Goal: Task Accomplishment & Management: Manage account settings

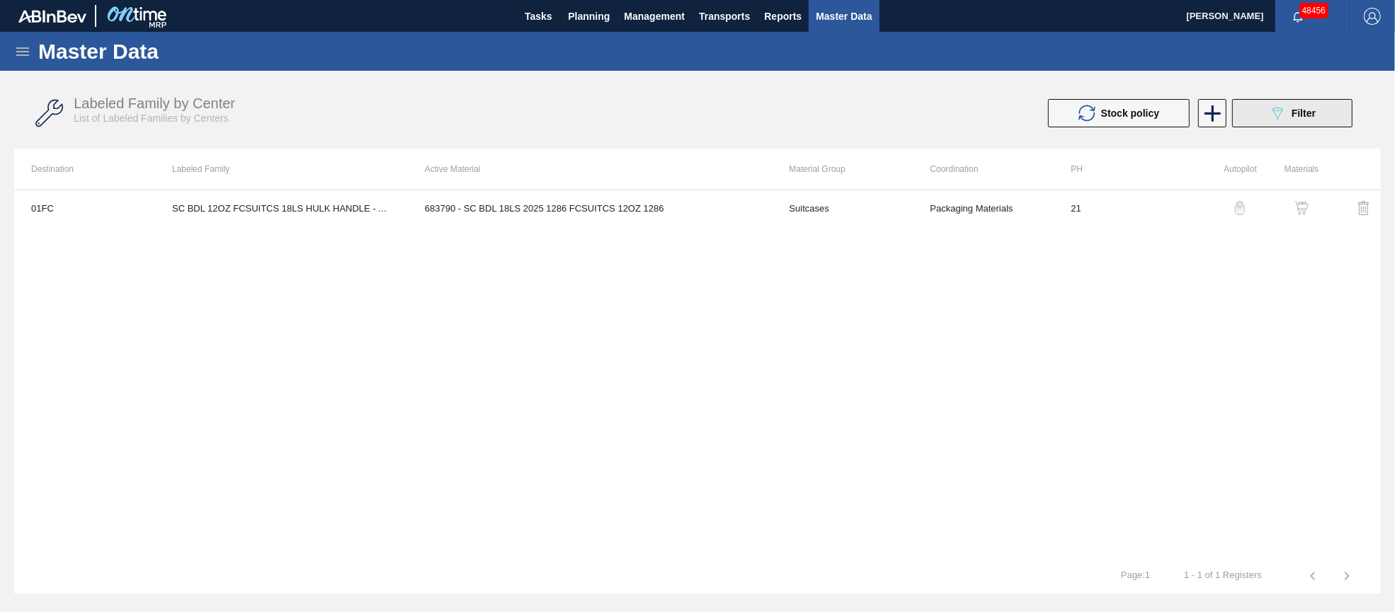
click at [1296, 115] on span "Filter" at bounding box center [1303, 113] width 24 height 11
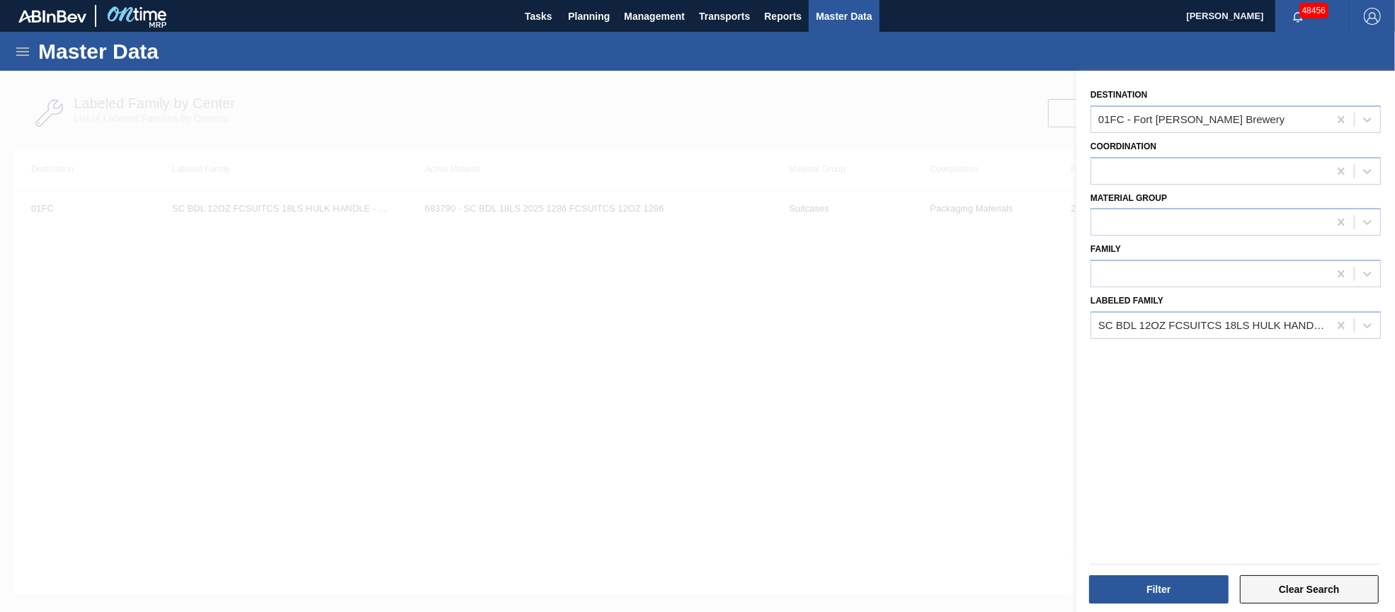
click at [1307, 583] on button "Clear Search" at bounding box center [1309, 590] width 139 height 28
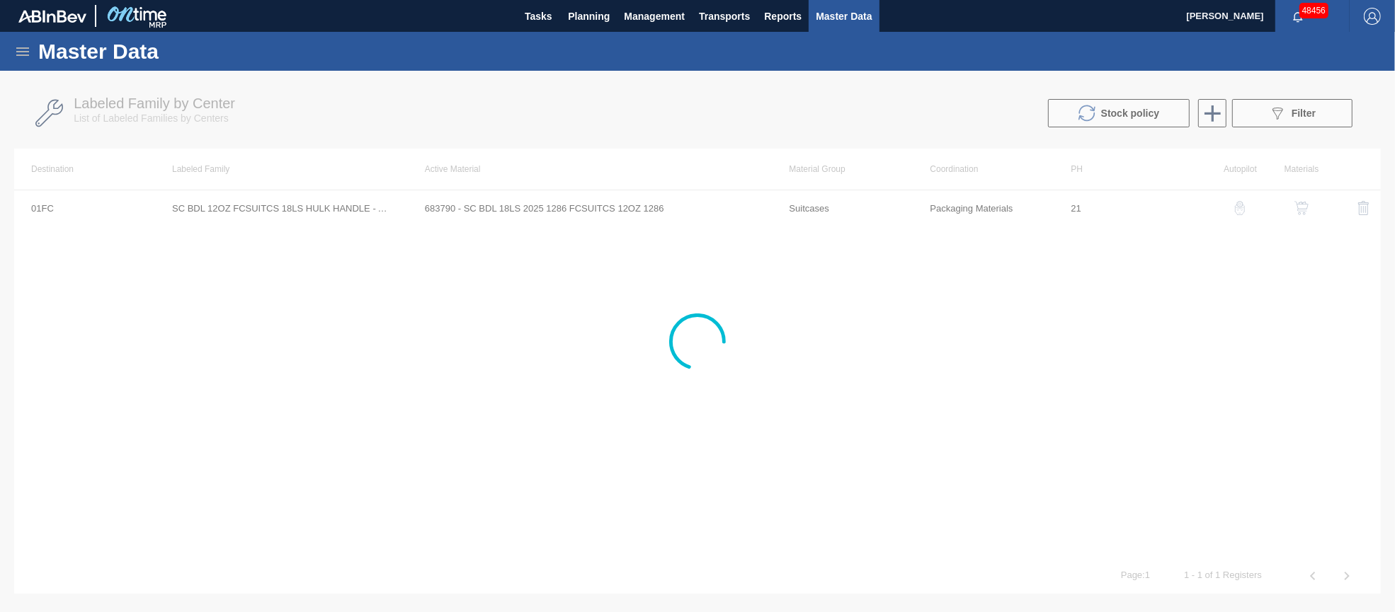
click at [27, 52] on icon at bounding box center [22, 51] width 17 height 17
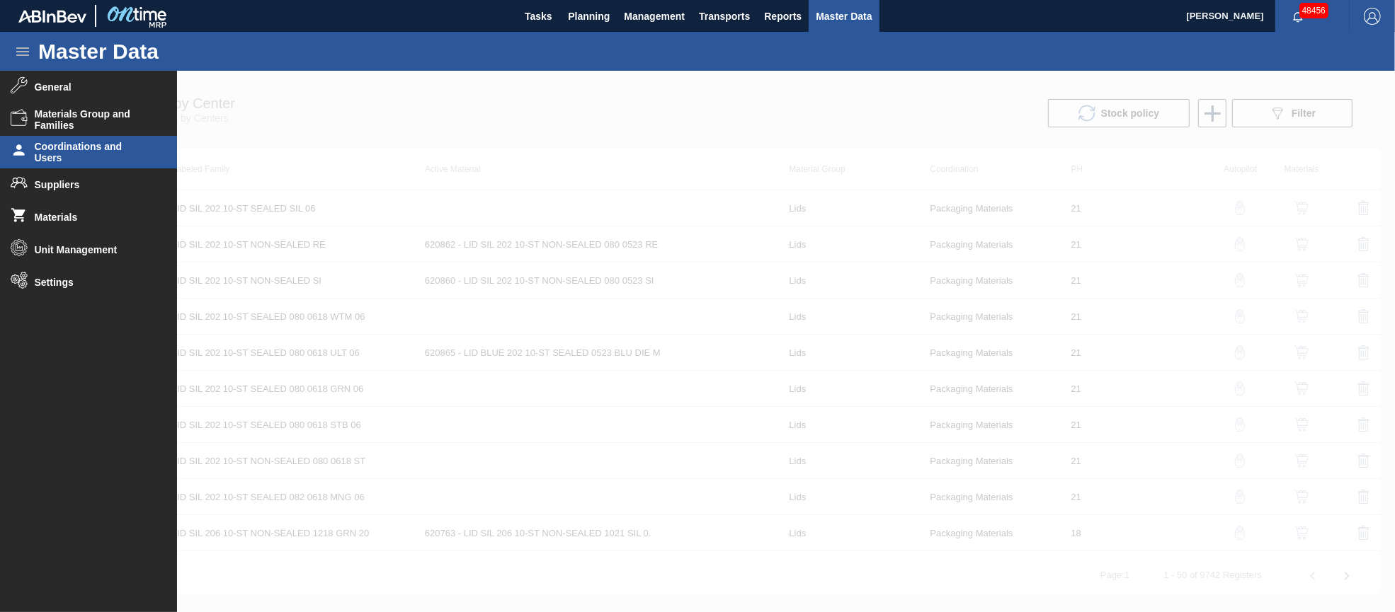
click at [50, 149] on span "Coordinations and Users" at bounding box center [93, 152] width 117 height 23
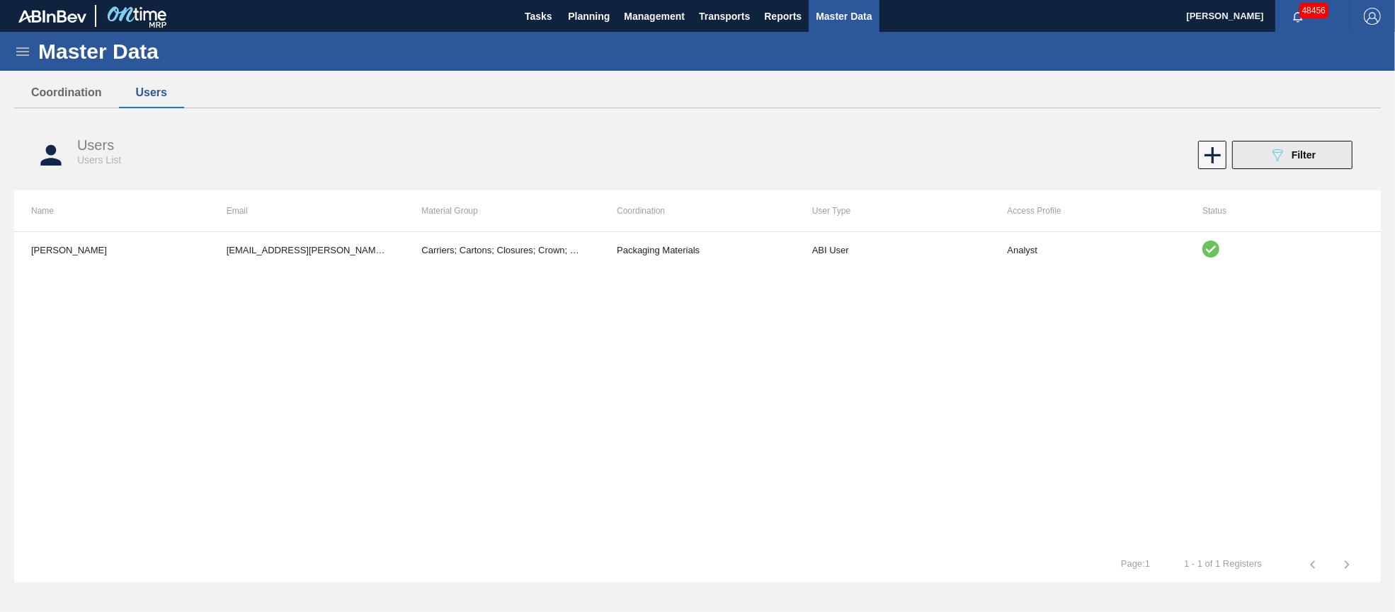
click at [1281, 154] on icon "089F7B8B-B2A5-4AFE-B5C0-19BA573D28AC" at bounding box center [1277, 155] width 17 height 17
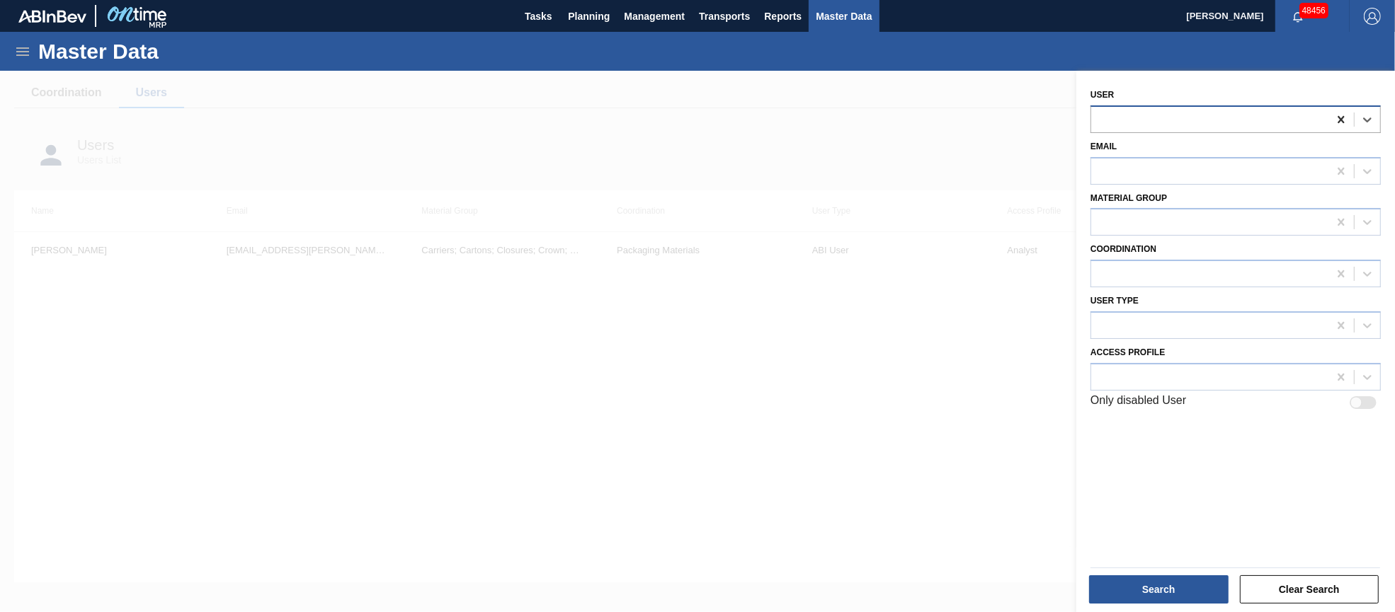
click at [1340, 115] on icon at bounding box center [1341, 120] width 14 height 14
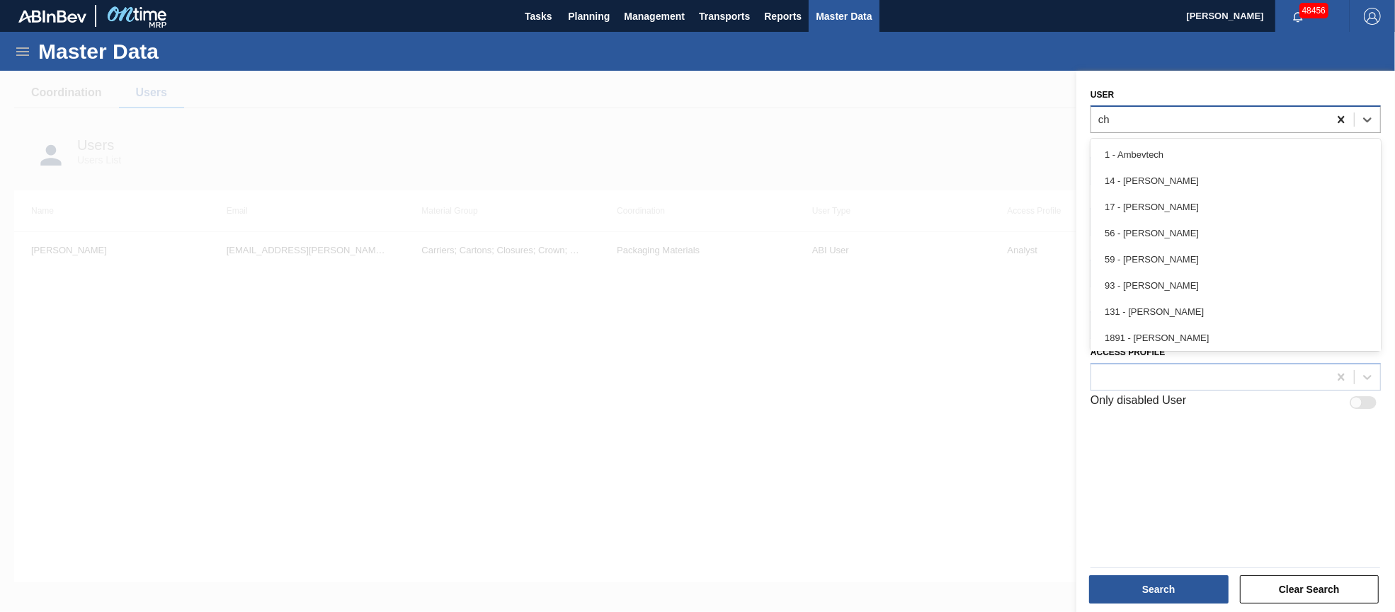
type input "chr"
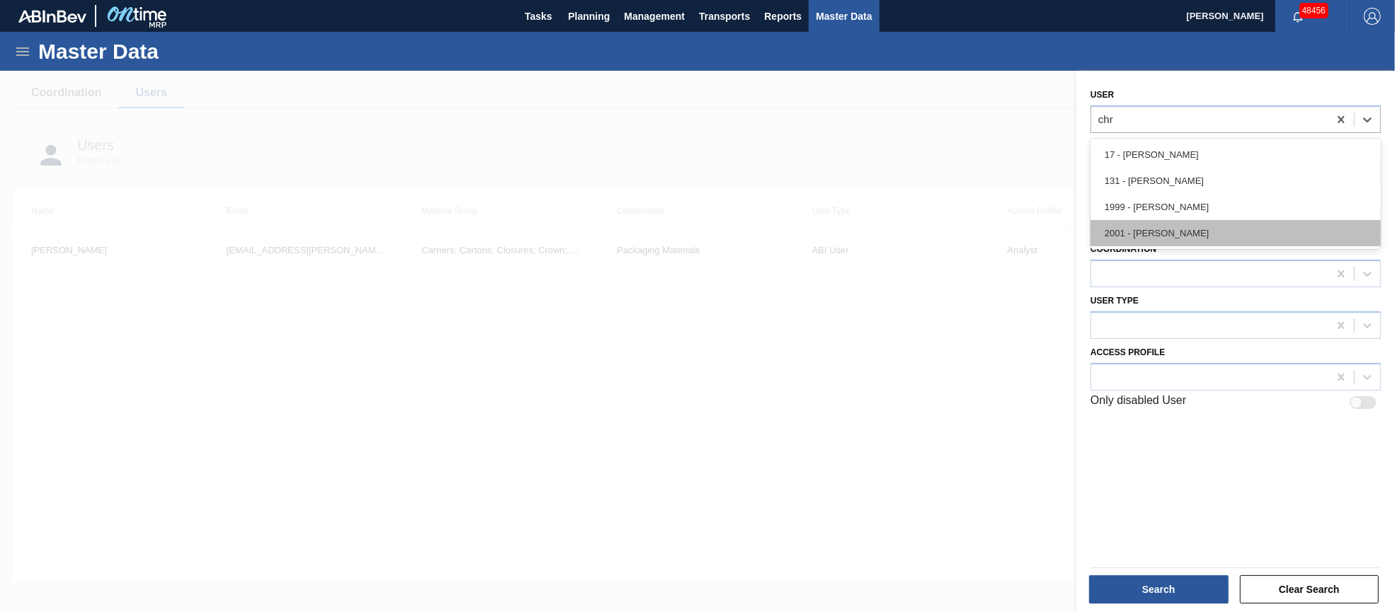
click at [1309, 239] on div "2001 - [PERSON_NAME]" at bounding box center [1235, 233] width 290 height 26
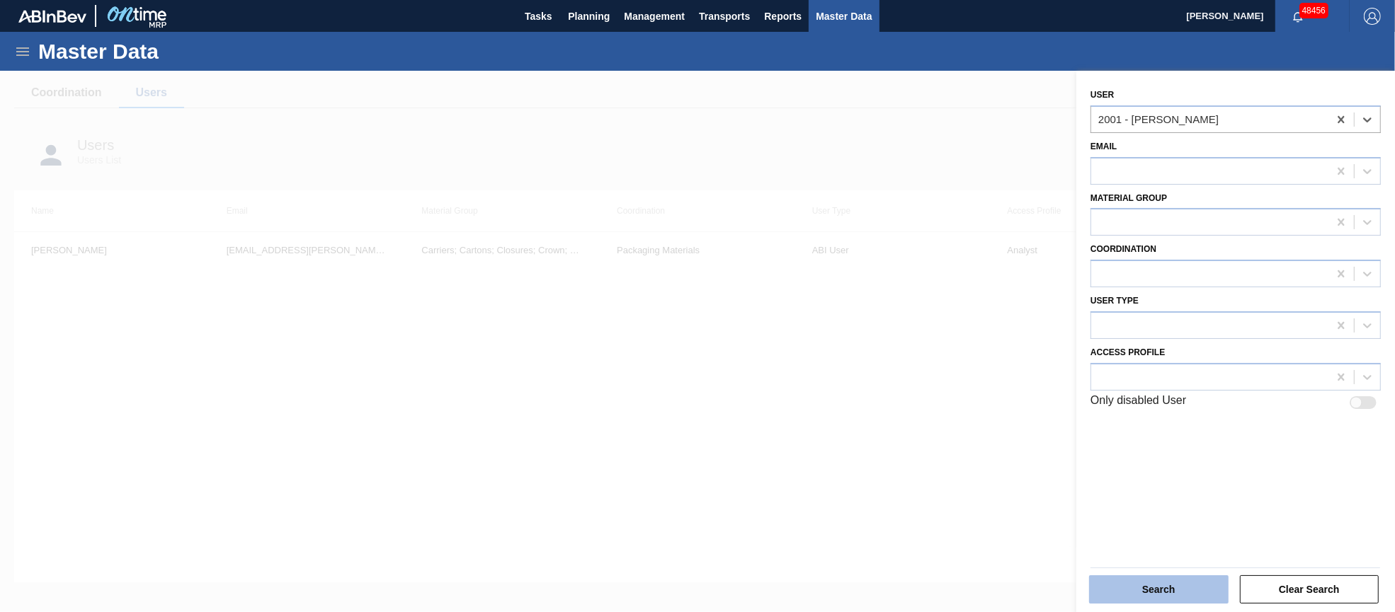
click at [1160, 598] on button "Search" at bounding box center [1158, 590] width 139 height 28
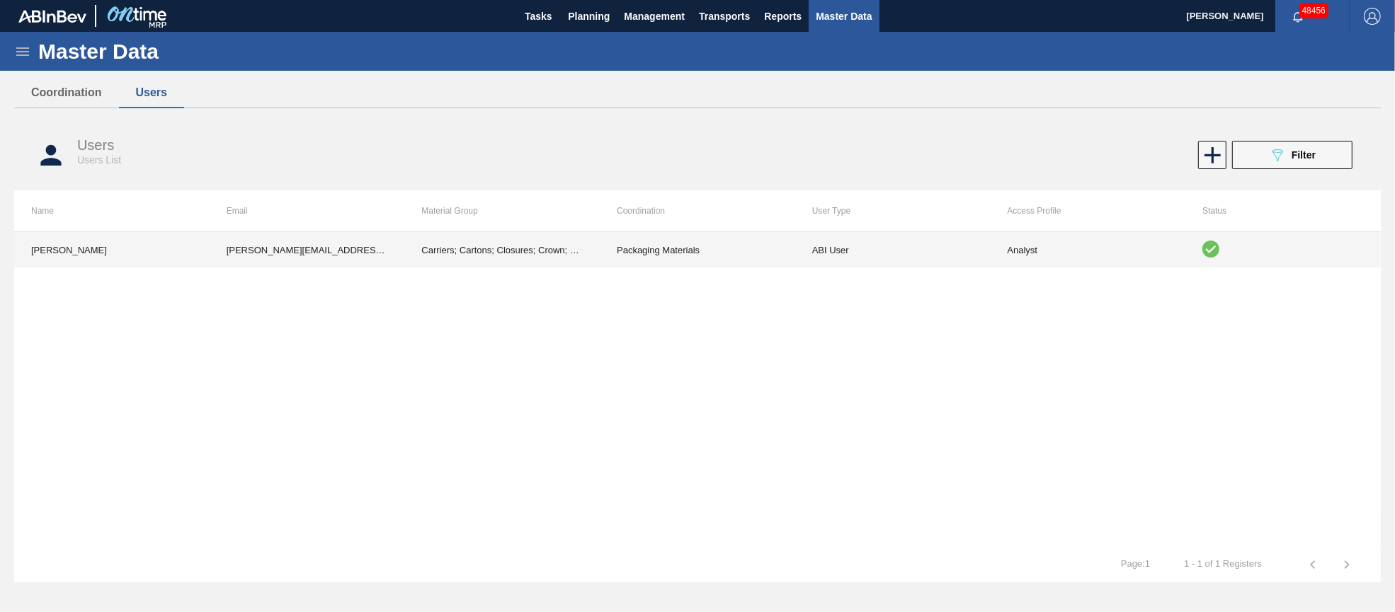
click at [554, 258] on td "Carriers; Cartons; Closures; Crown; Keg Covers; Labels; Pads; Shrinkfilm; Suitc…" at bounding box center [501, 249] width 195 height 35
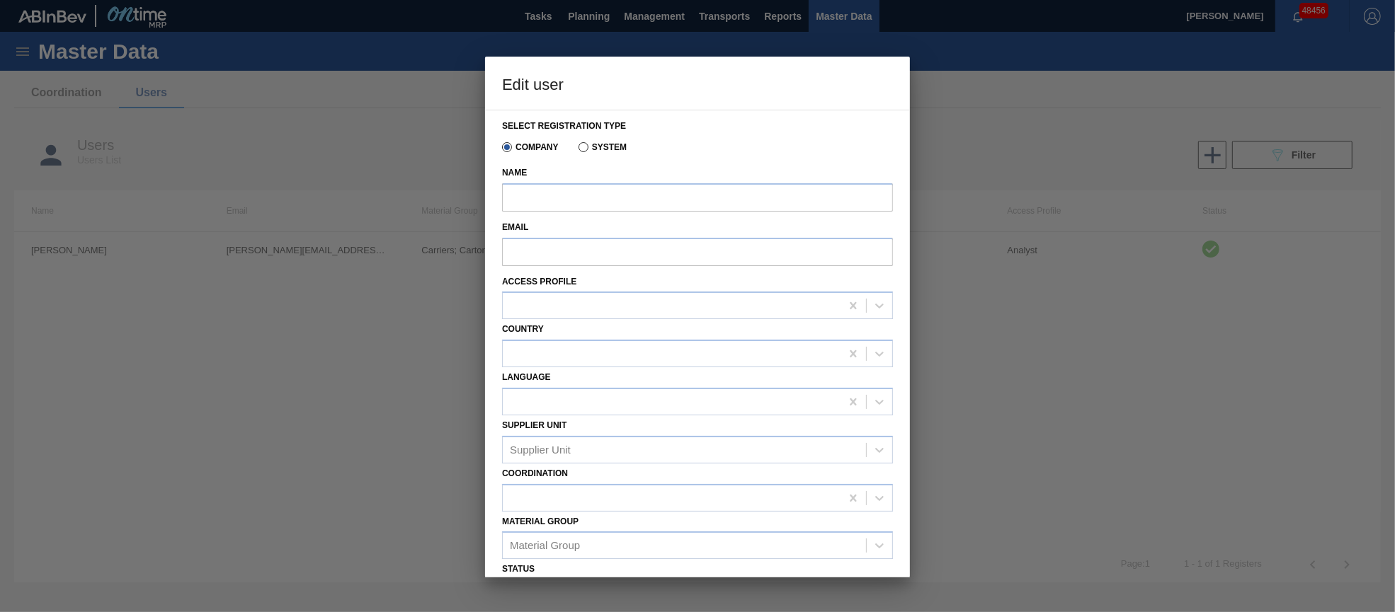
type input "[PERSON_NAME]"
type input "[PERSON_NAME][EMAIL_ADDRESS][PERSON_NAME][DOMAIN_NAME][PERSON_NAME]"
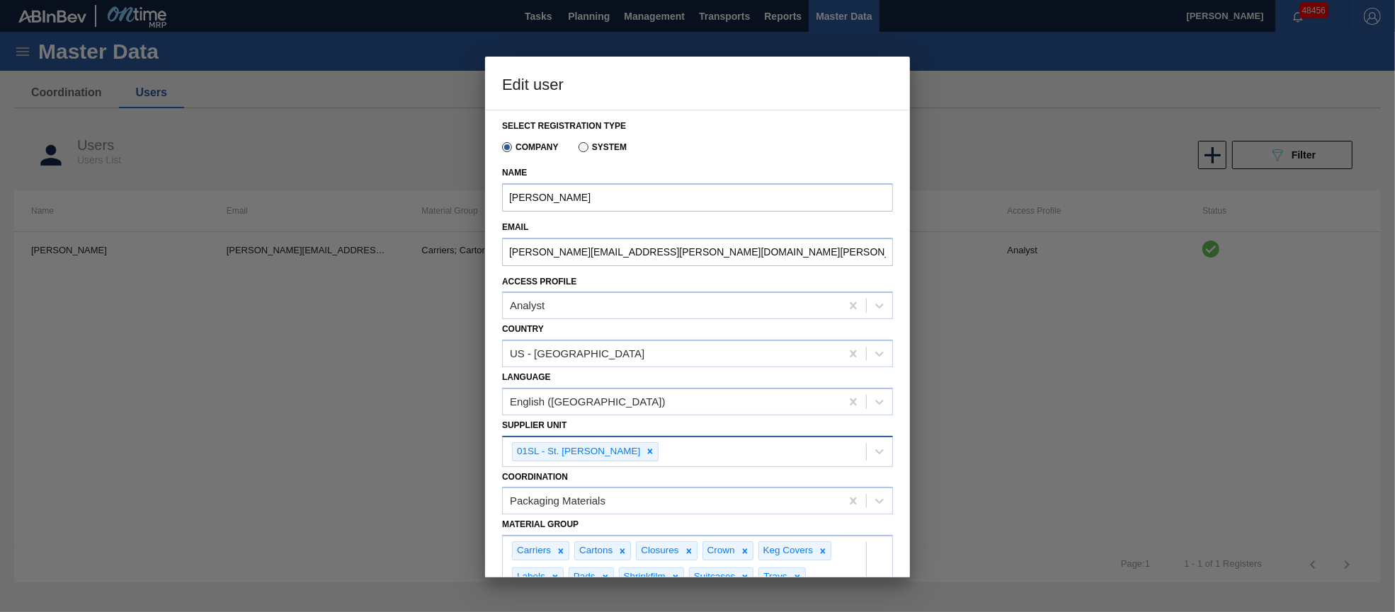
click at [754, 452] on div "01SL - St. [PERSON_NAME]" at bounding box center [684, 452] width 363 height 29
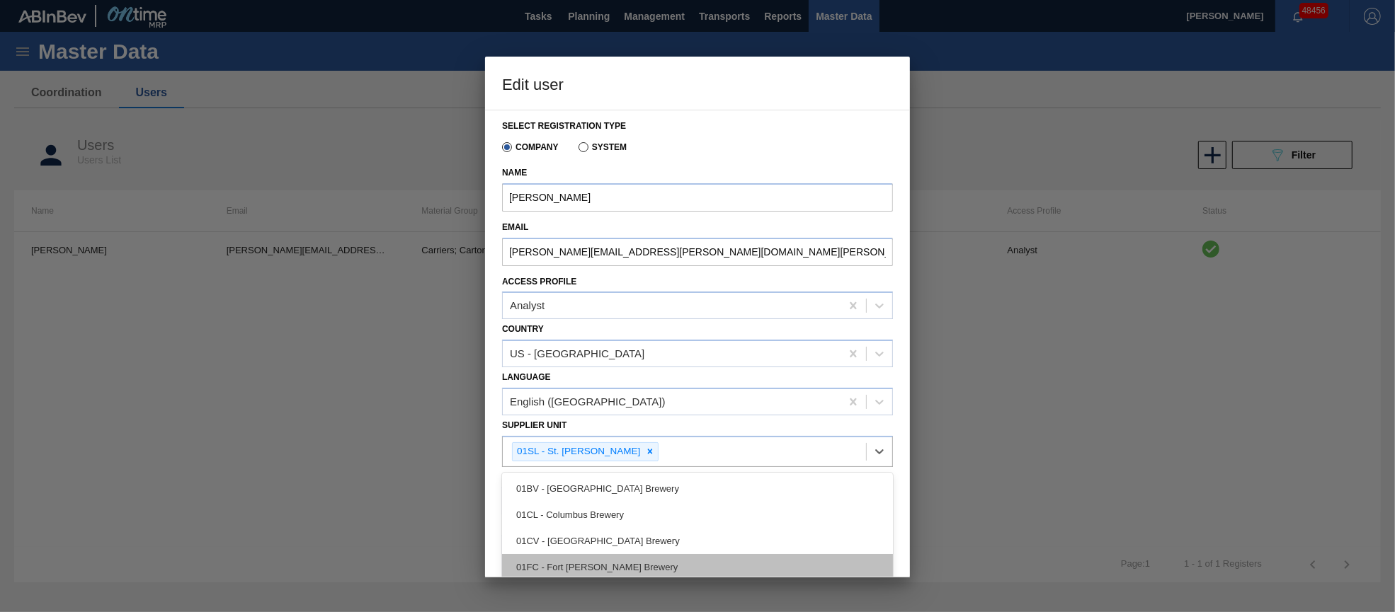
click at [679, 554] on div "01FC - Fort [PERSON_NAME] Brewery" at bounding box center [697, 567] width 391 height 26
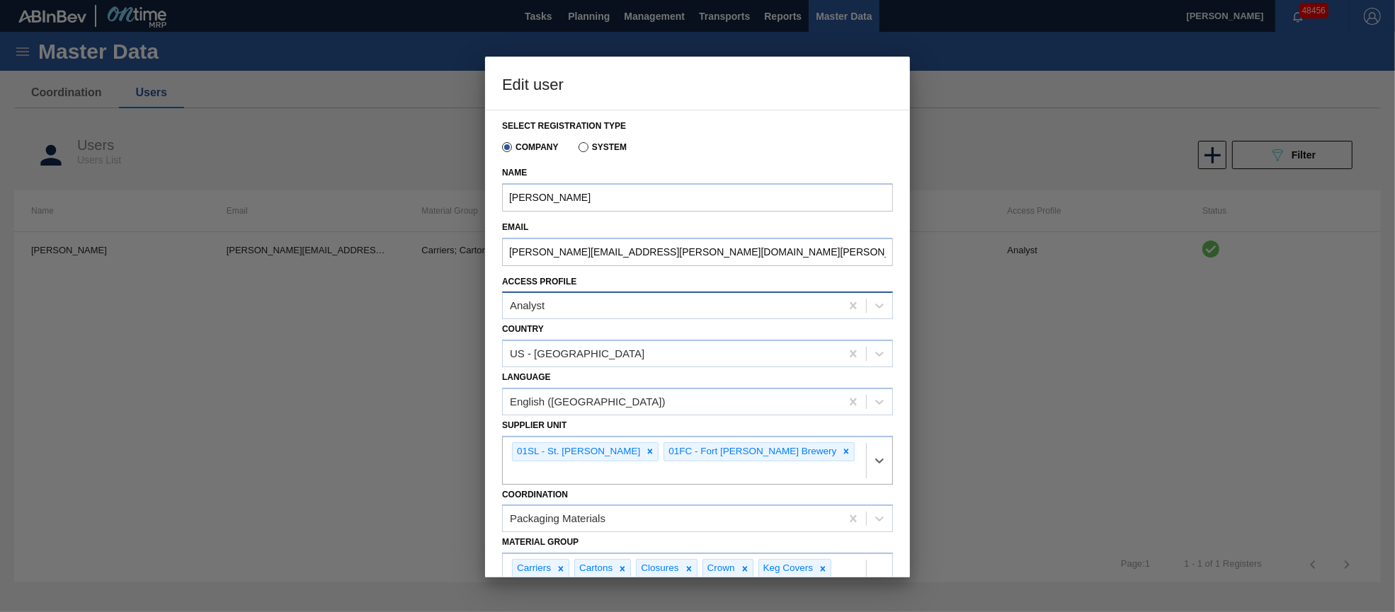
scroll to position [159, 0]
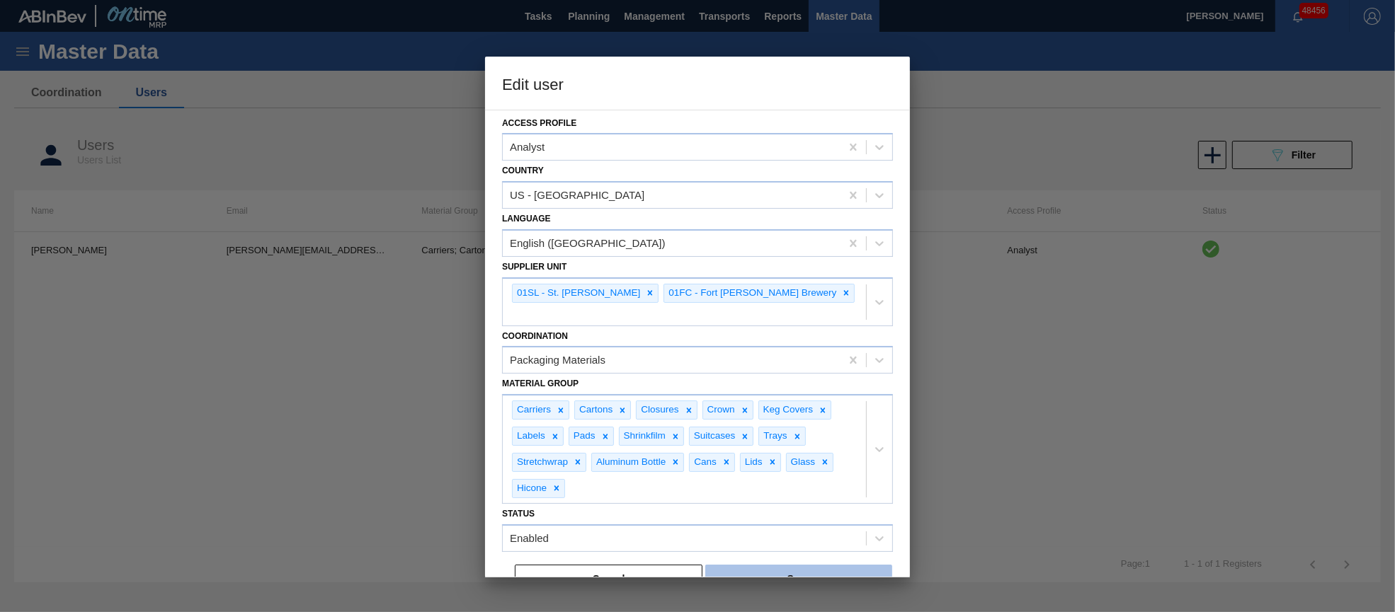
click at [804, 565] on button "Save" at bounding box center [798, 579] width 187 height 28
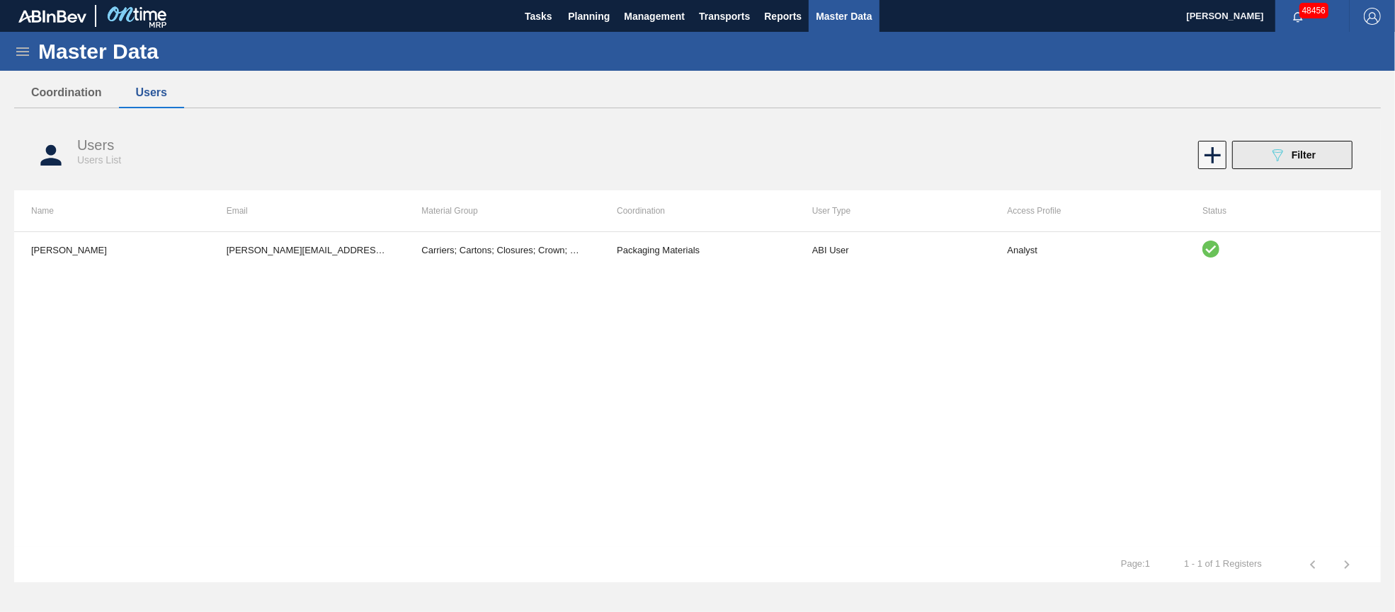
click at [1319, 155] on button "089F7B8B-B2A5-4AFE-B5C0-19BA573D28AC Filter" at bounding box center [1292, 155] width 120 height 28
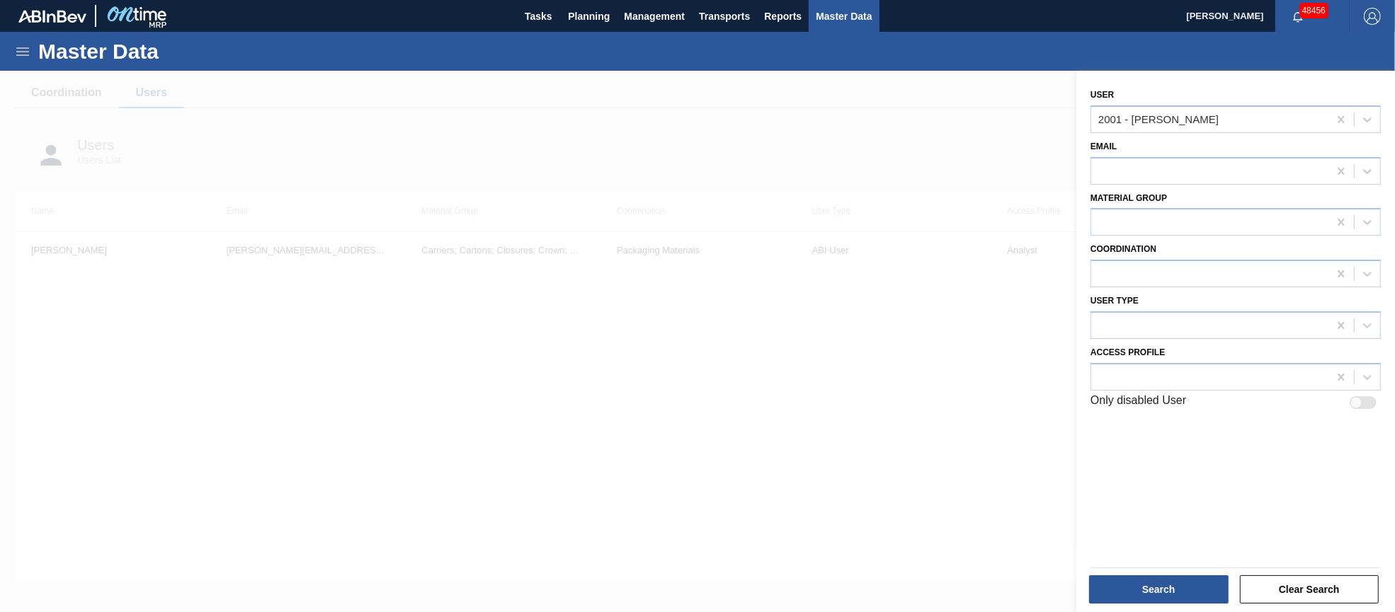
click at [826, 358] on div at bounding box center [697, 377] width 1395 height 612
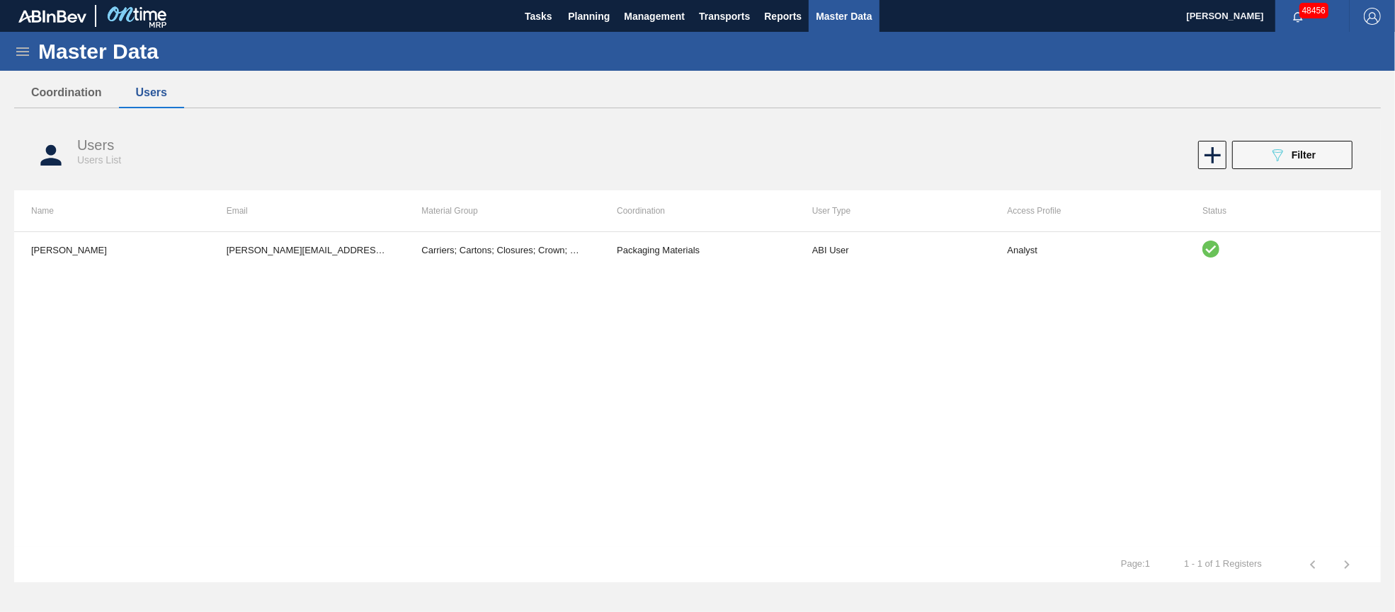
click at [13, 50] on div "Master Data" at bounding box center [697, 51] width 1395 height 39
click at [25, 47] on icon at bounding box center [22, 51] width 13 height 8
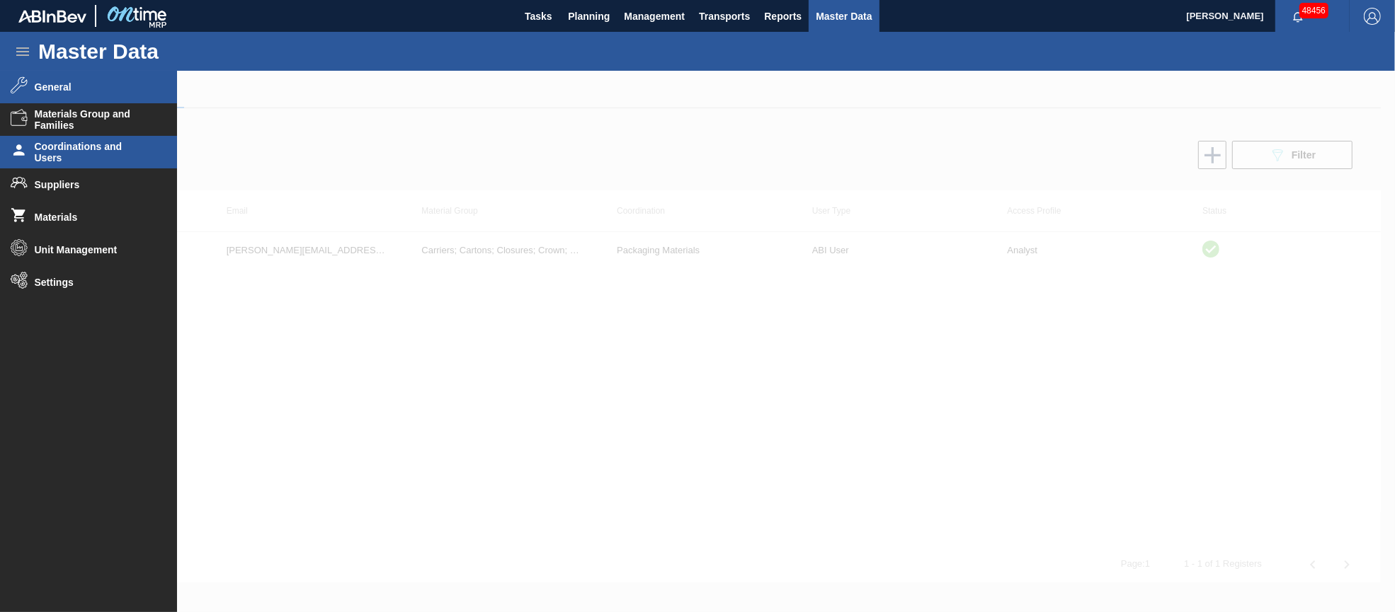
click at [72, 89] on span "General" at bounding box center [93, 86] width 117 height 11
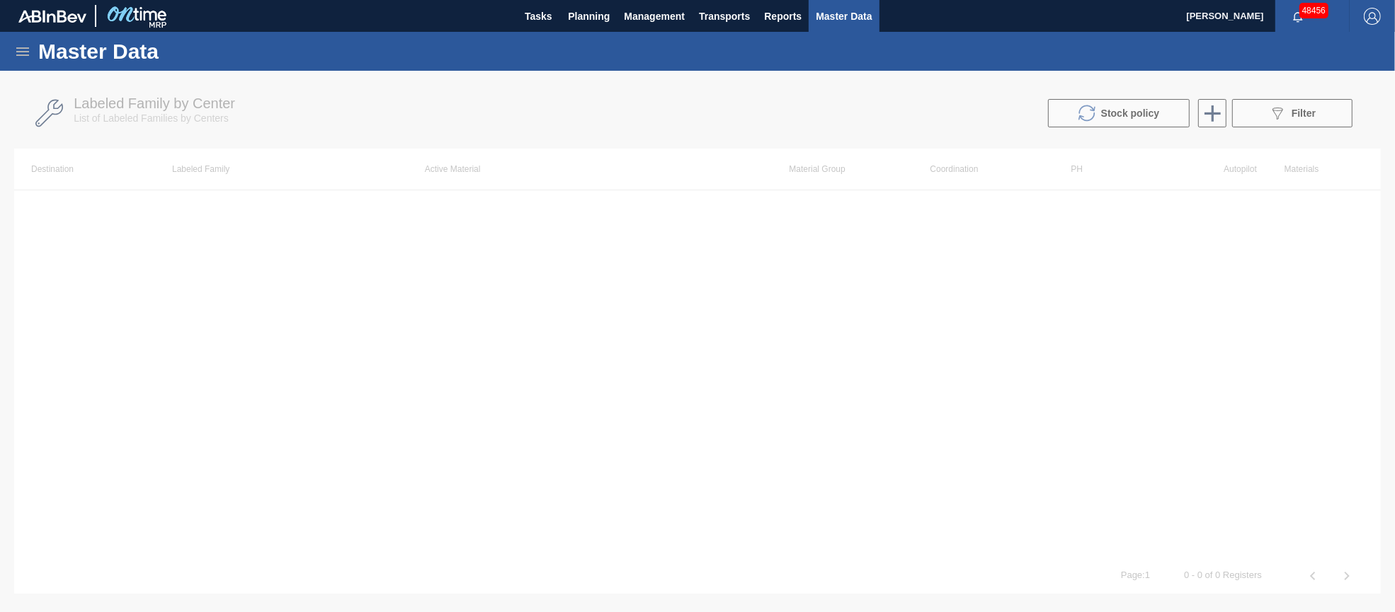
click at [1304, 117] on div at bounding box center [697, 342] width 1395 height 542
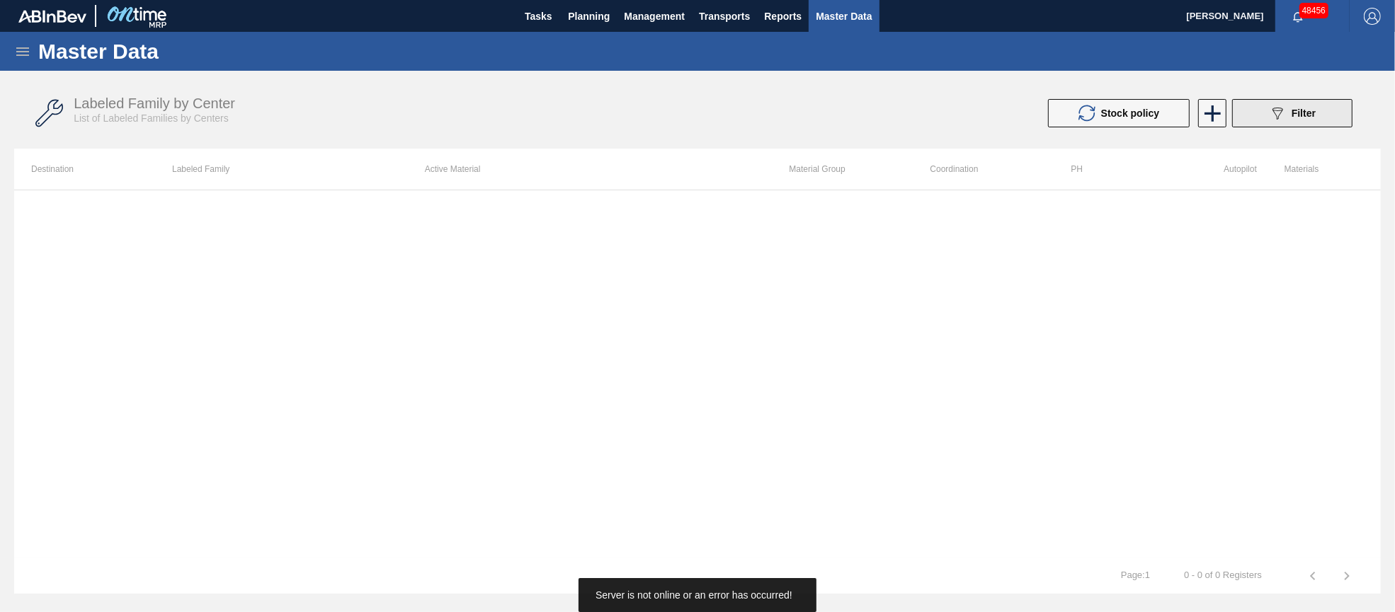
click at [1301, 109] on span "Filter" at bounding box center [1303, 113] width 24 height 11
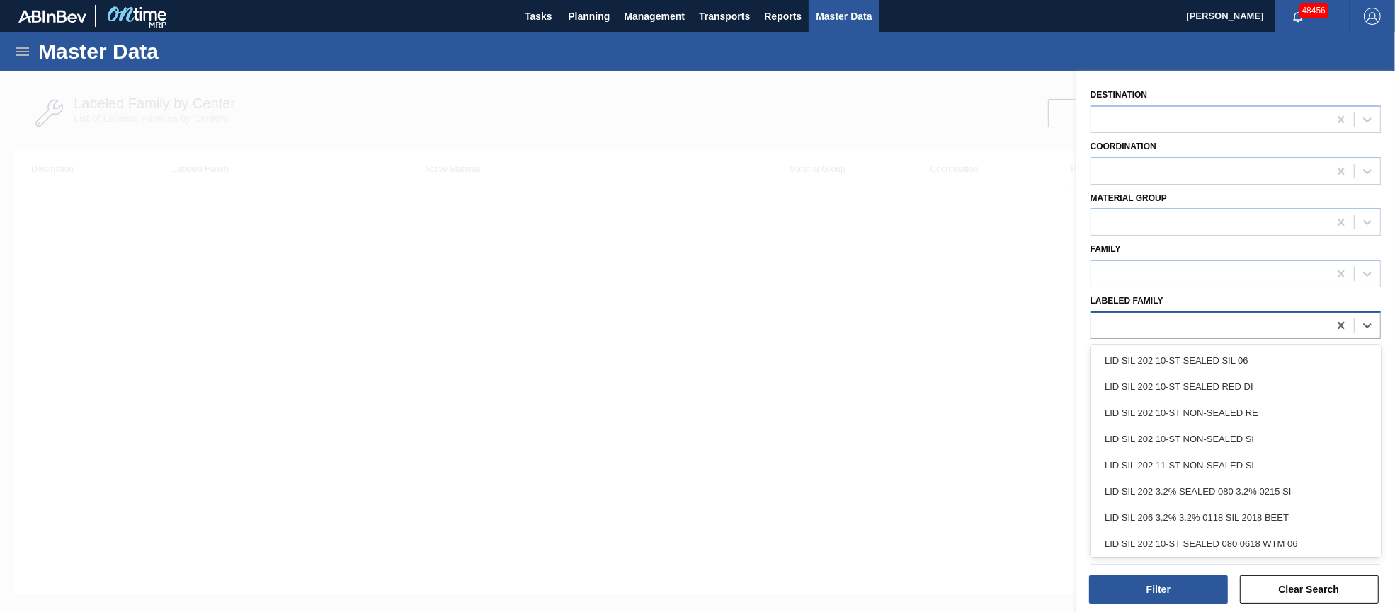
click at [1211, 322] on div at bounding box center [1209, 325] width 237 height 21
paste Family "LBL MAB 1/6BBL SVK RET BRAND PAPER #3 5.2%"
type Family "LBL MAB 1/6BBL SVK RET BRAND PAPER #3 5.2%"
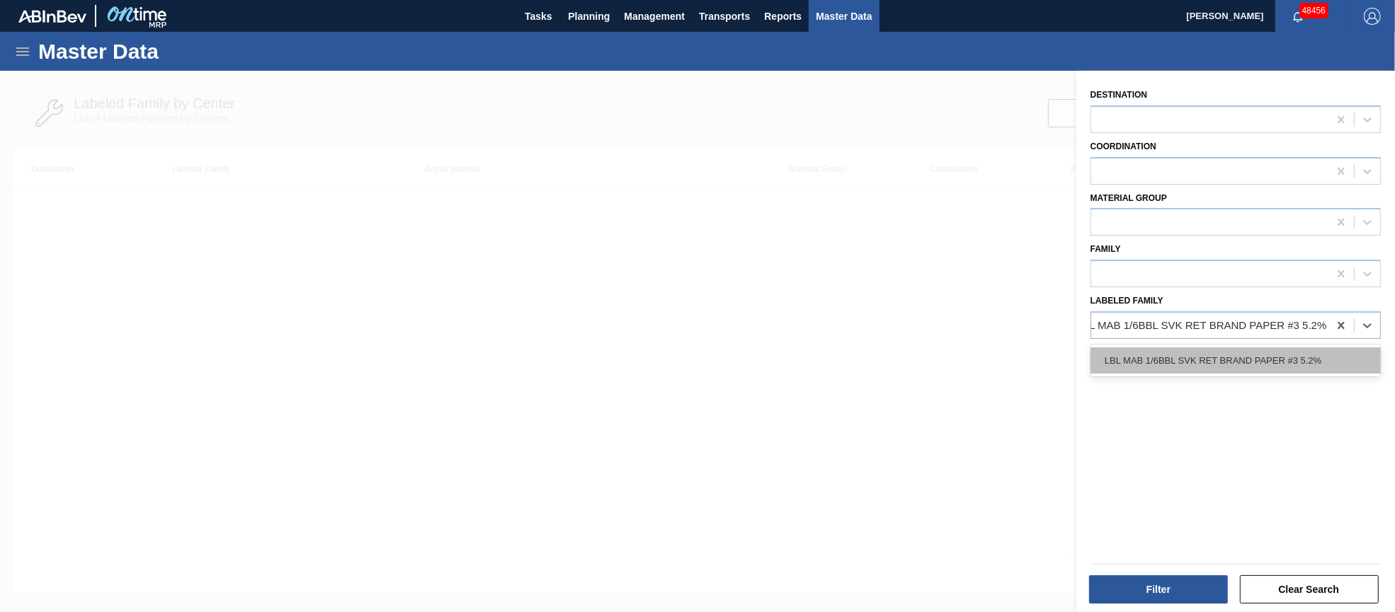
click at [1211, 362] on div "LBL MAB 1/6BBL SVK RET BRAND PAPER #3 5.2%" at bounding box center [1235, 361] width 290 height 26
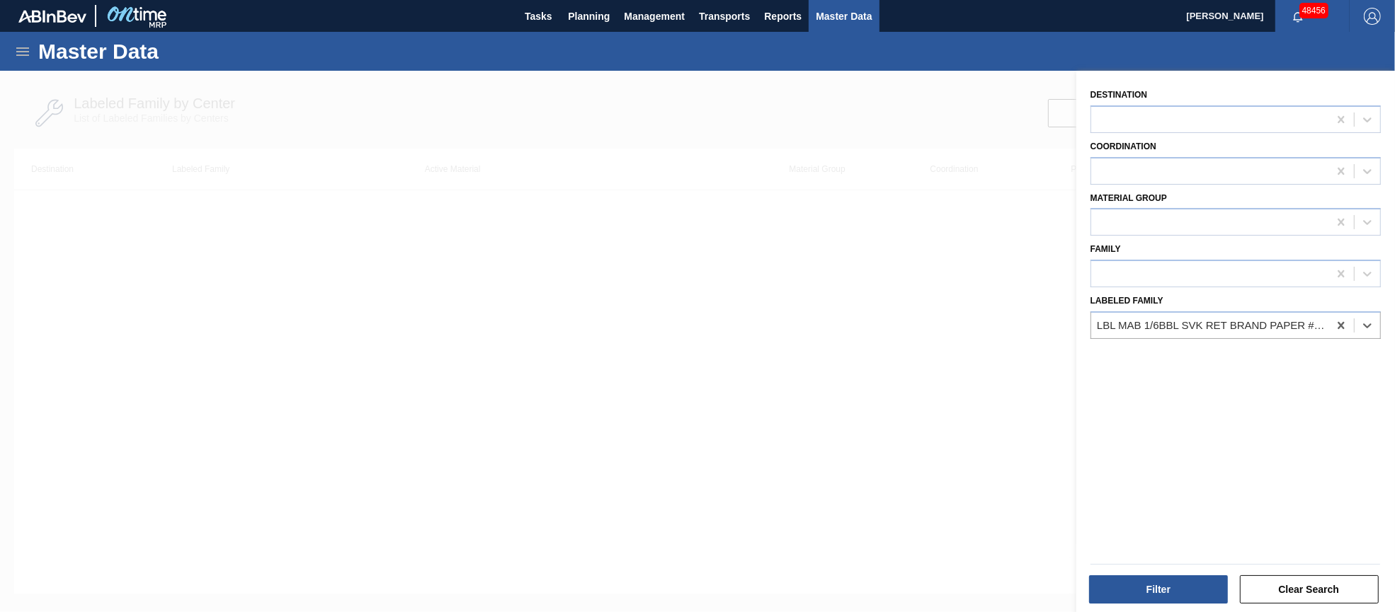
scroll to position [0, 1]
click at [1143, 582] on button "Filter" at bounding box center [1158, 590] width 139 height 28
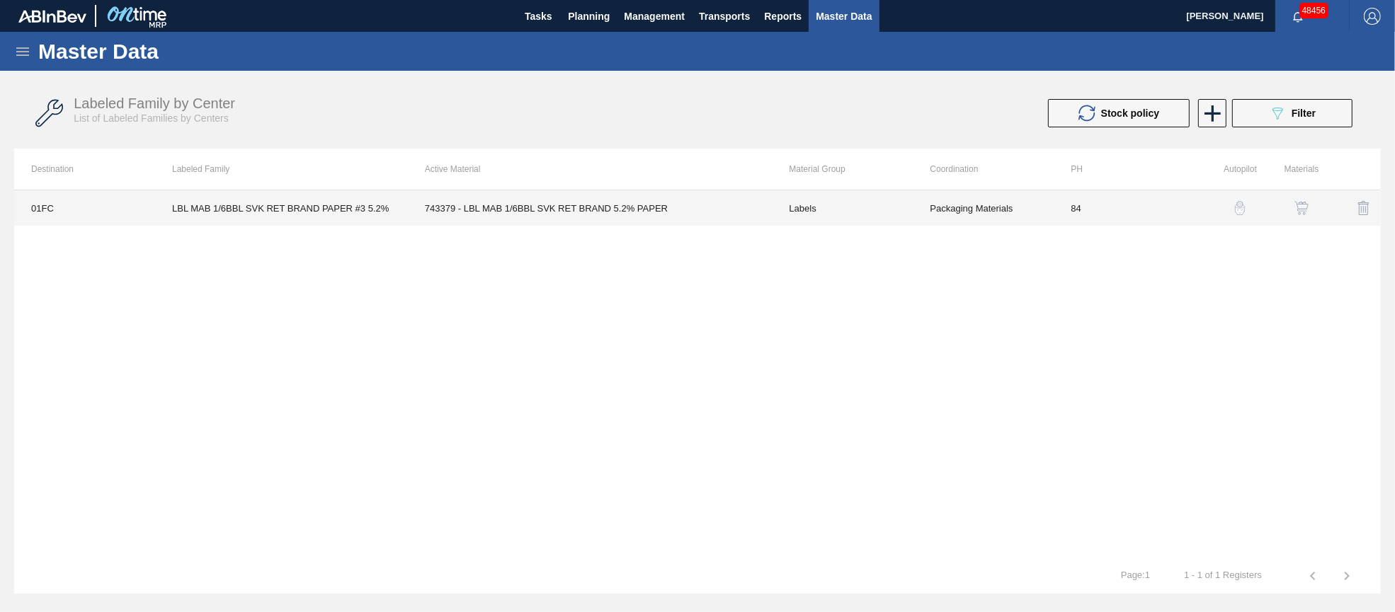
click at [634, 214] on td "743379 - LBL MAB 1/6BBL SVK RET BRAND 5.2% PAPER" at bounding box center [590, 207] width 365 height 35
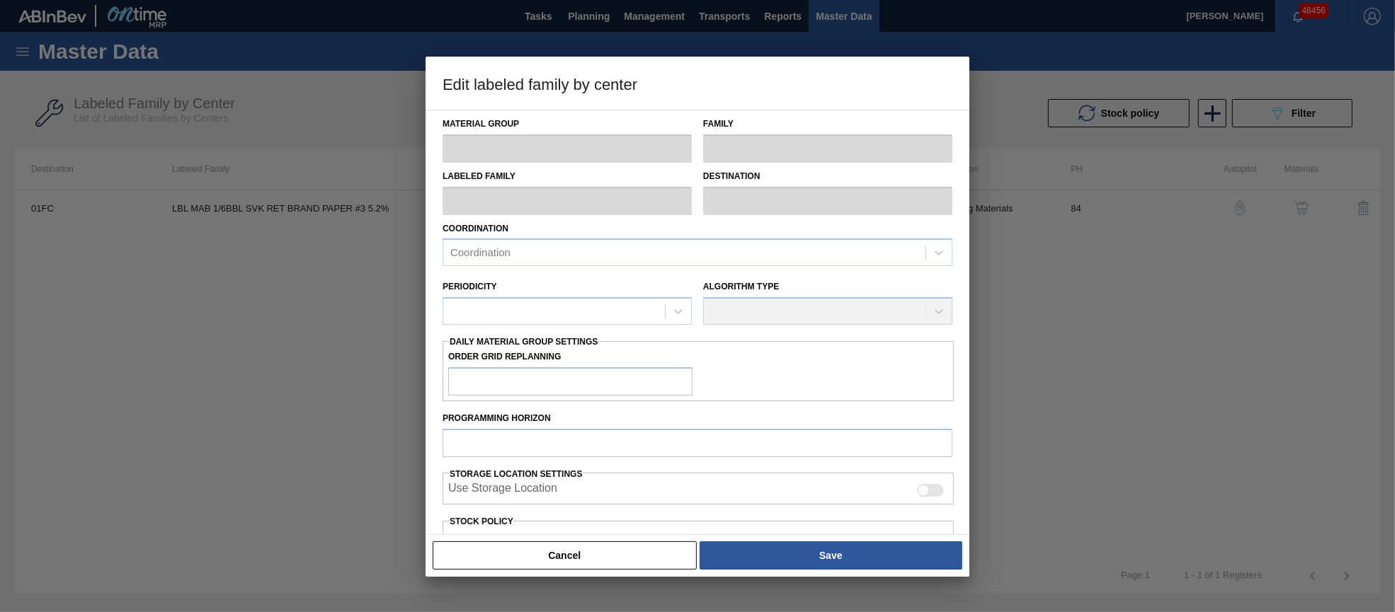
type input "Labels"
type input "Keg Labels"
type input "LBL MAB 1/6BBL SVK RET BRAND PAPER #3 5.2%"
type input "01FC - Fort [PERSON_NAME] Brewery"
type input "84"
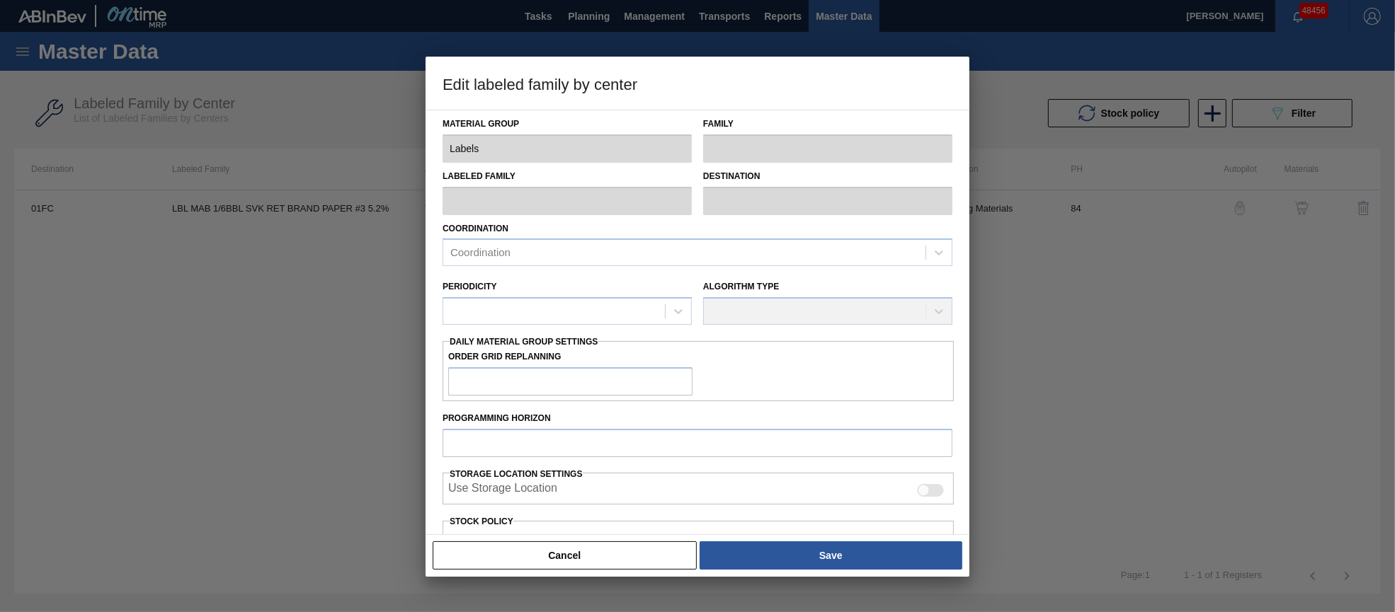
type input "1,118"
type input "6,157"
type input "50"
type input "3,638"
checkbox input "true"
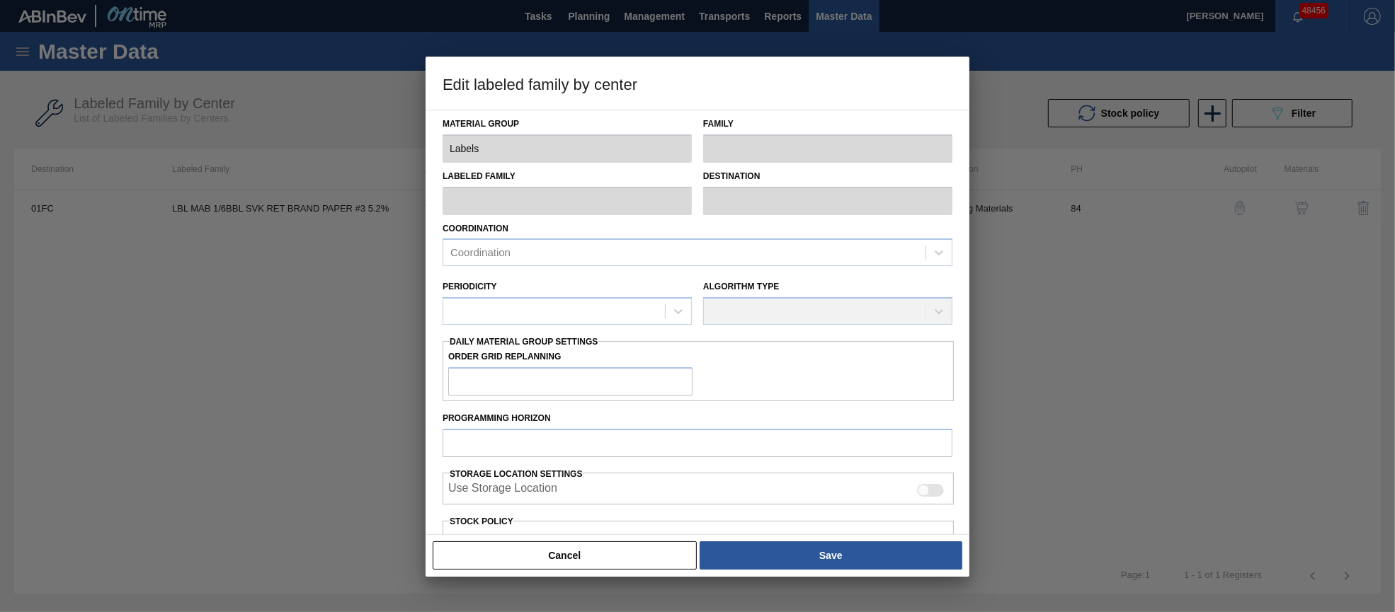
checkbox input "true"
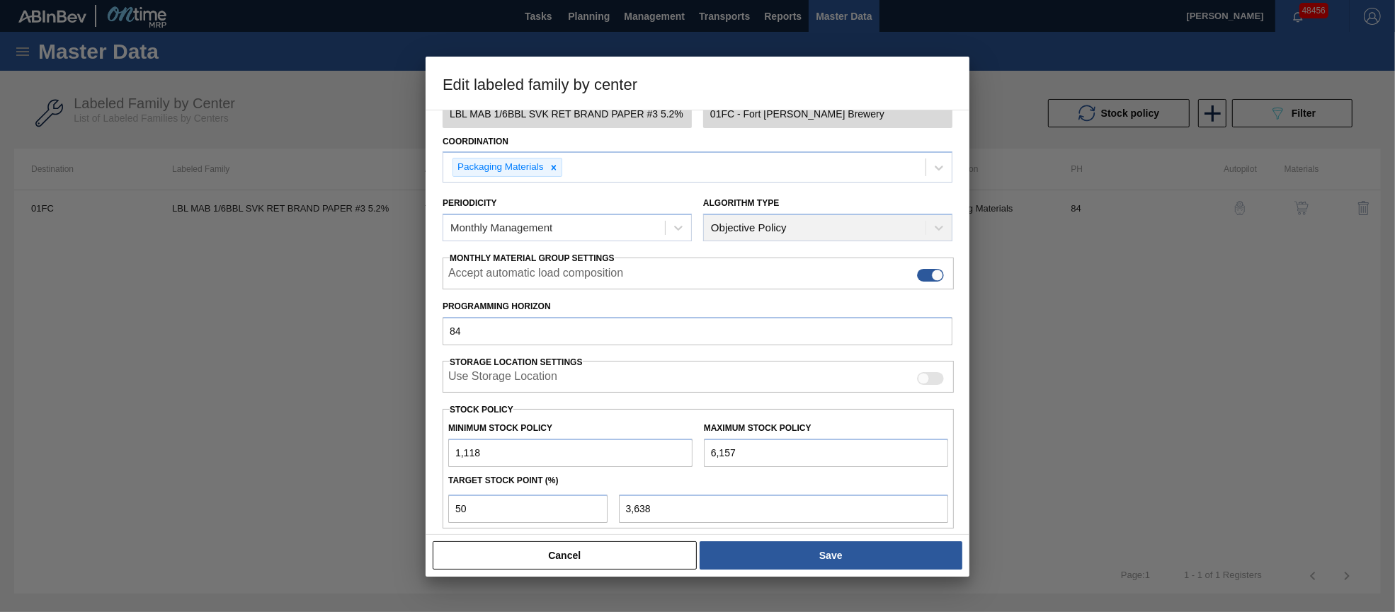
scroll to position [202, 0]
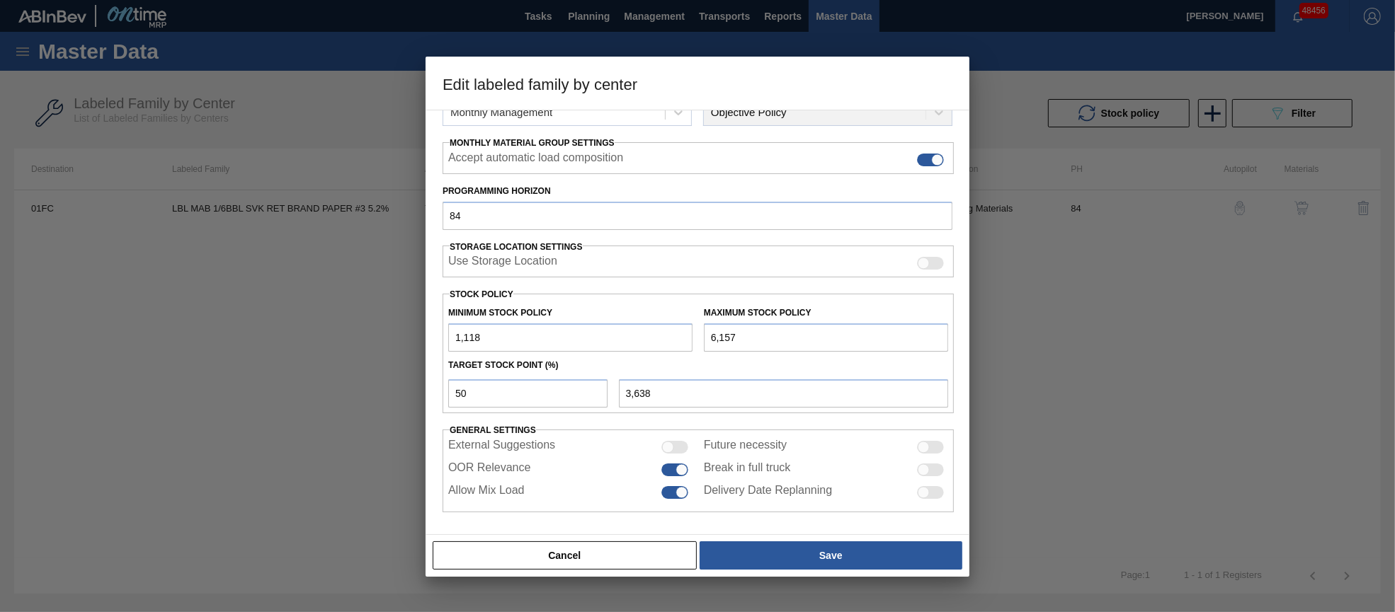
click at [749, 332] on input "6,157" at bounding box center [826, 338] width 244 height 28
type input "615"
type input "867"
type input "61"
type input "590"
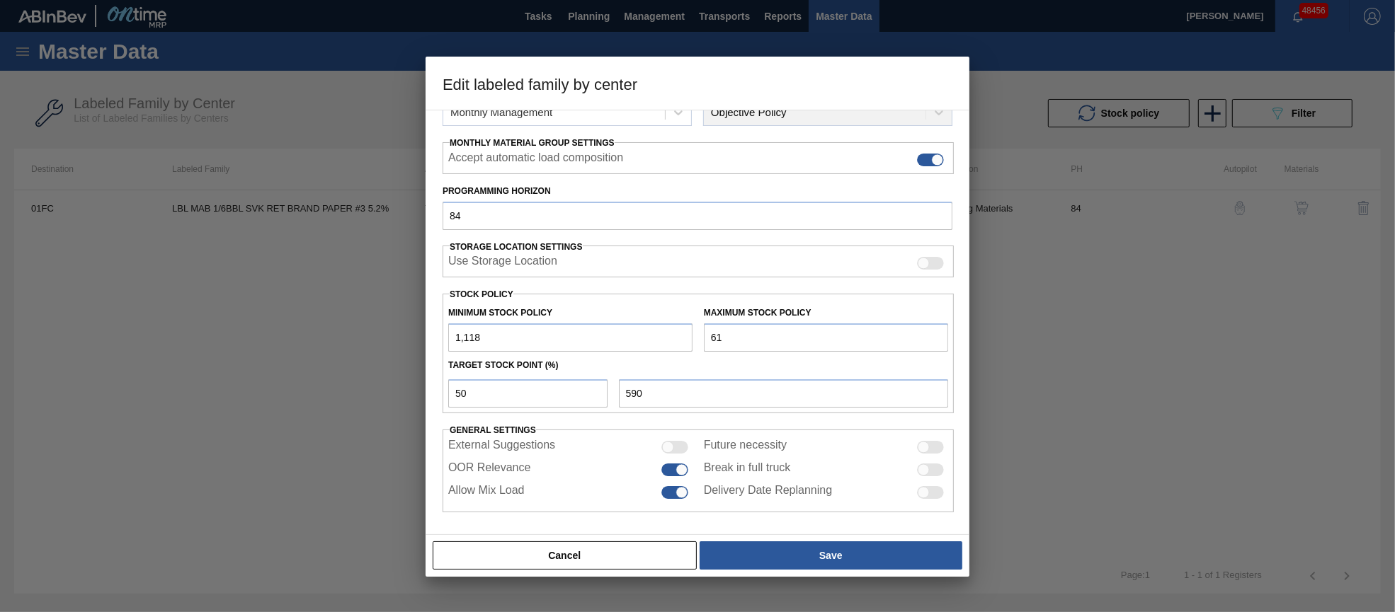
type input "6"
type input "562"
type input "62"
type input "590"
type input "625"
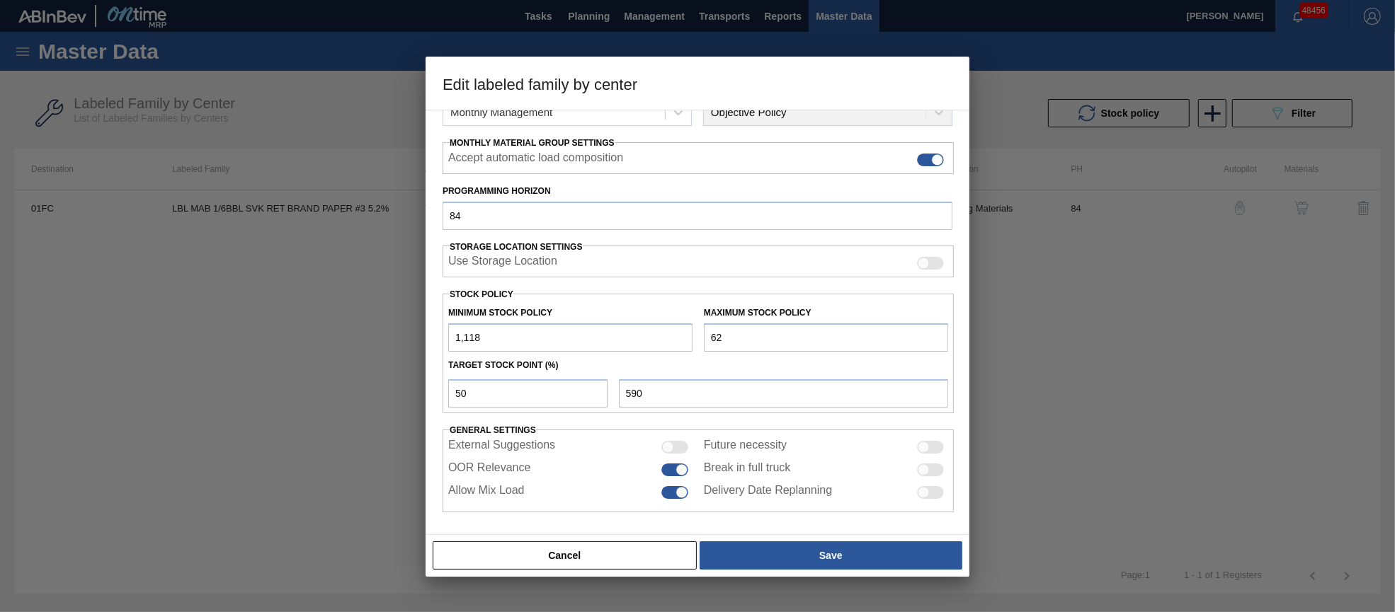
type input "872"
type input "6,257"
type input "3,688"
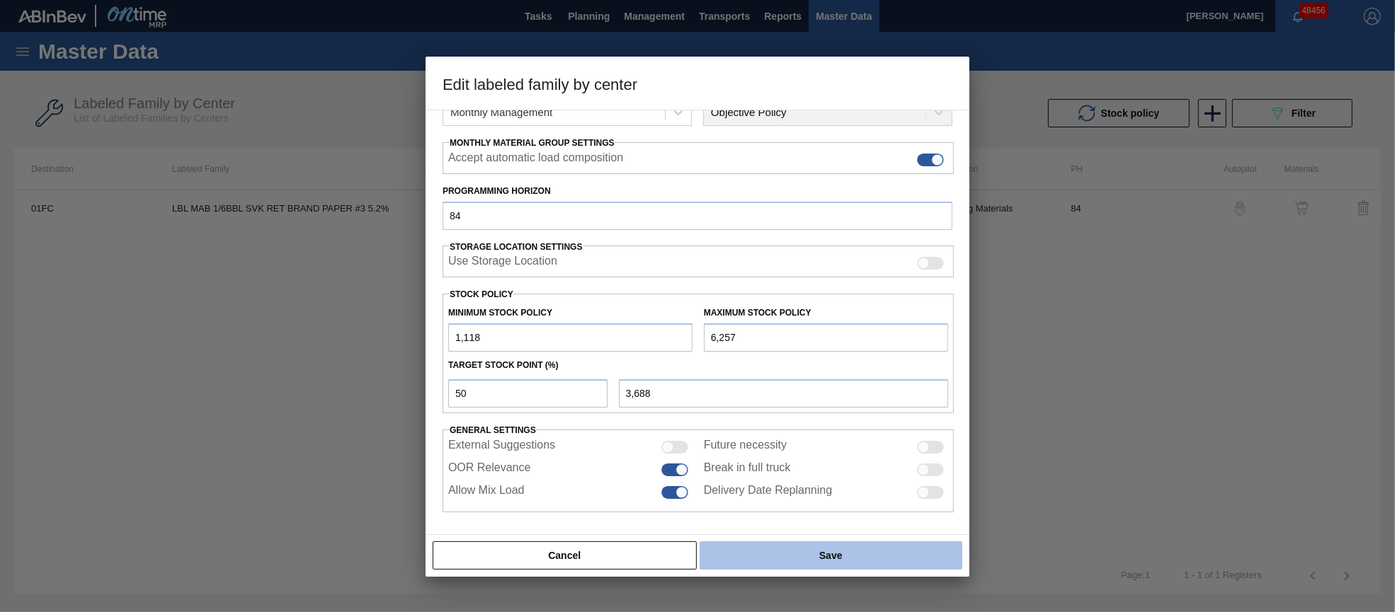
type input "6,257"
click at [823, 549] on button "Save" at bounding box center [831, 556] width 263 height 28
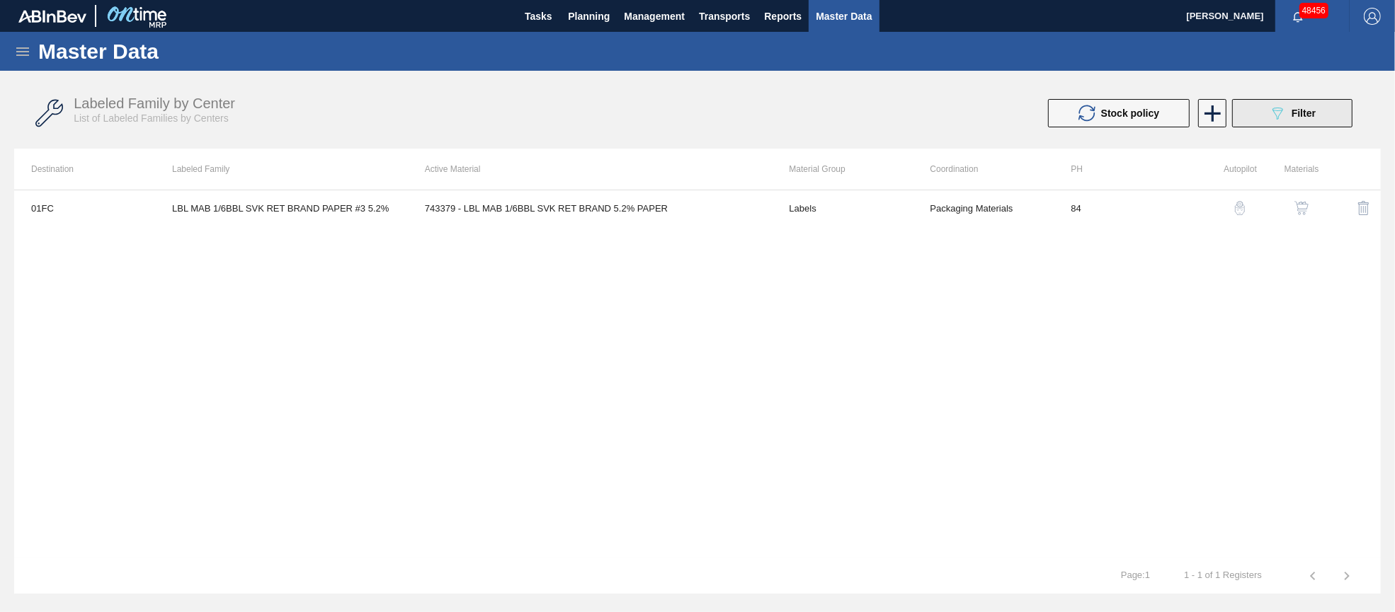
click at [1307, 118] on span "Filter" at bounding box center [1303, 113] width 24 height 11
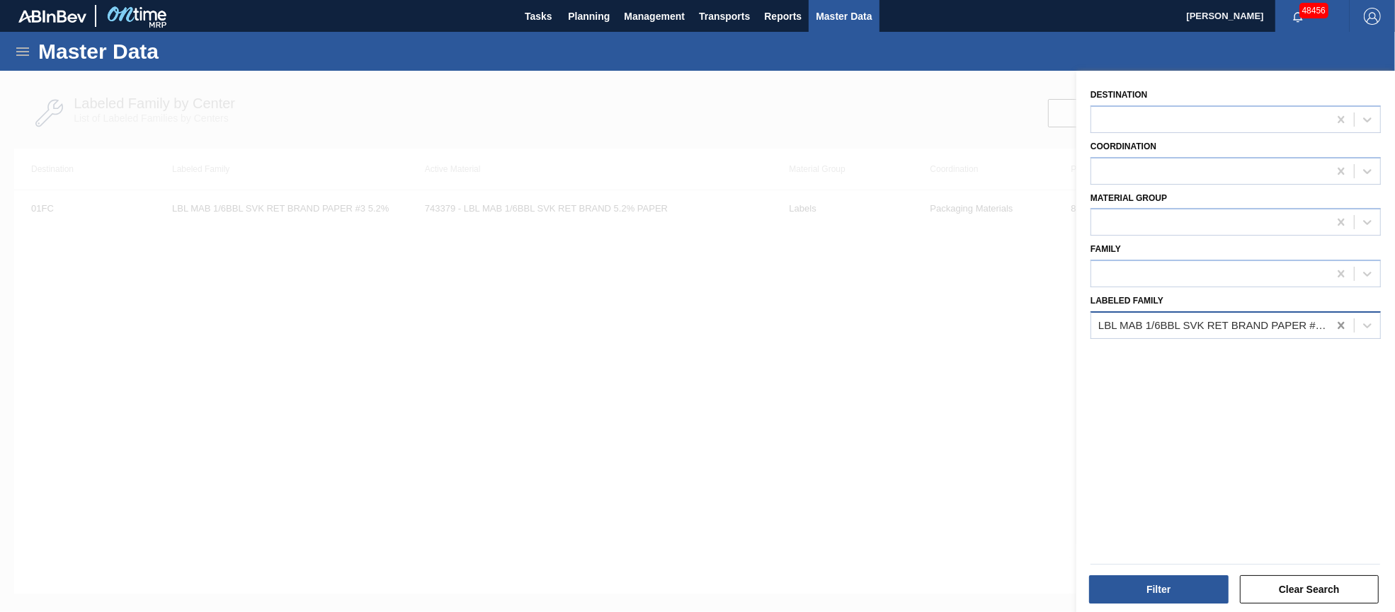
click at [1340, 319] on icon at bounding box center [1341, 326] width 14 height 14
paste Family "LBL BUD MULTIVOL SVK RET HW PPS #4"
type Family "LBL BUD MULTIVOL SVK RET HW PPS #4"
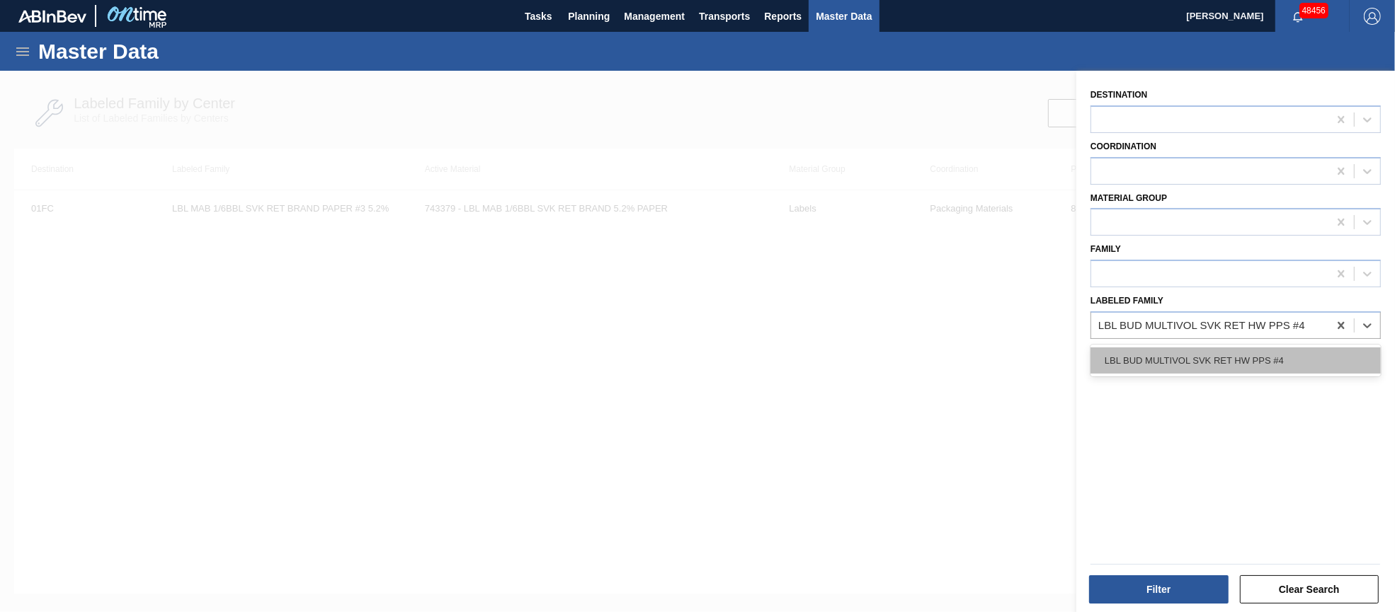
click at [1284, 353] on div "LBL BUD MULTIVOL SVK RET HW PPS #4" at bounding box center [1235, 361] width 290 height 26
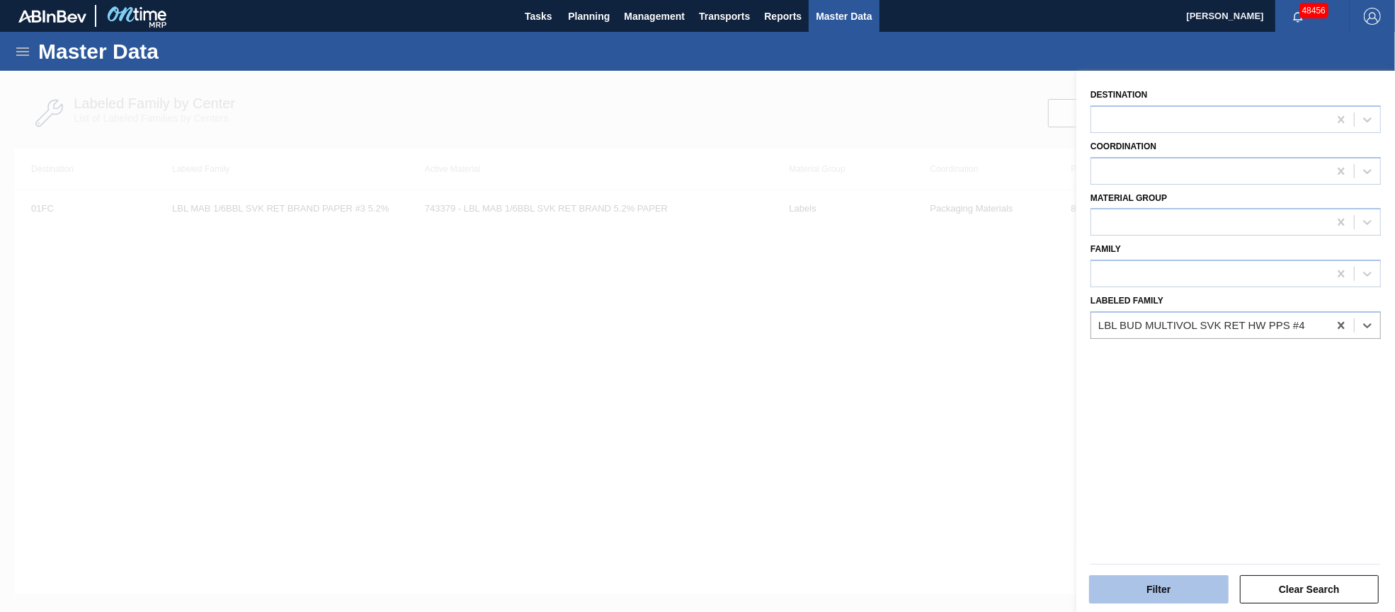
click at [1142, 586] on button "Filter" at bounding box center [1158, 590] width 139 height 28
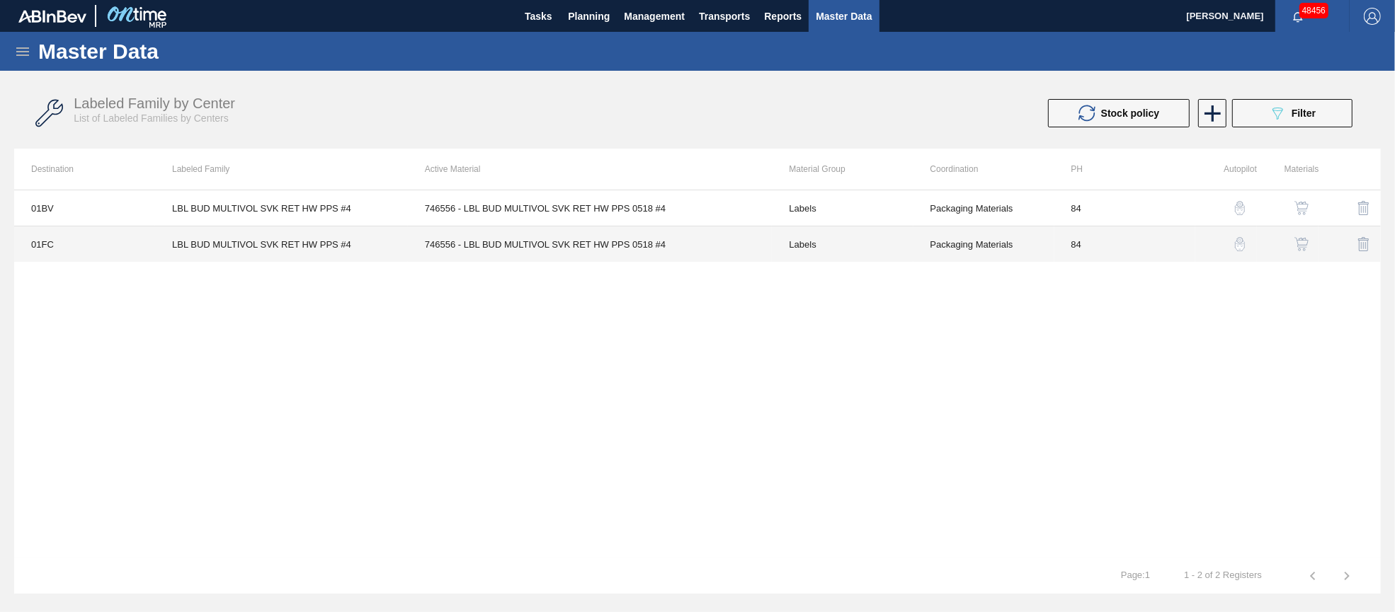
click at [495, 246] on td "746556 - LBL BUD MULTIVOL SVK RET HW PPS 0518 #4" at bounding box center [590, 245] width 365 height 36
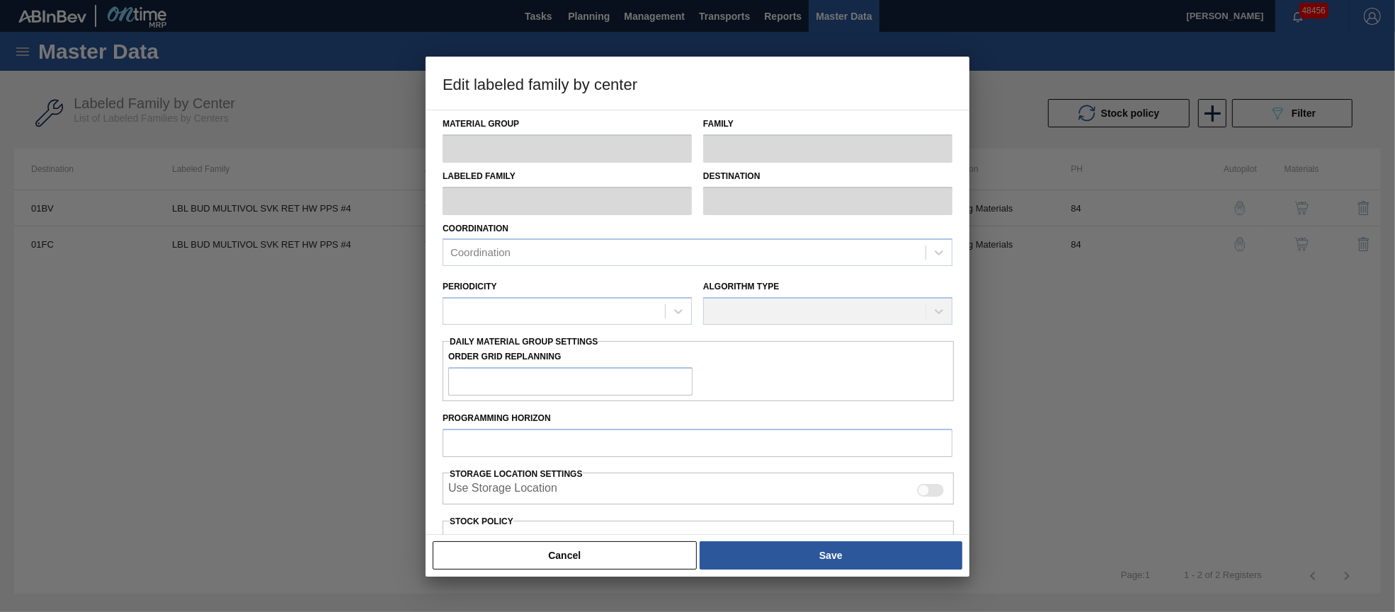
type input "Labels"
type input "Keg Labels"
type input "LBL BUD MULTIVOL SVK RET HW PPS #4"
type input "01FC - Fort [PERSON_NAME] Brewery"
type input "84"
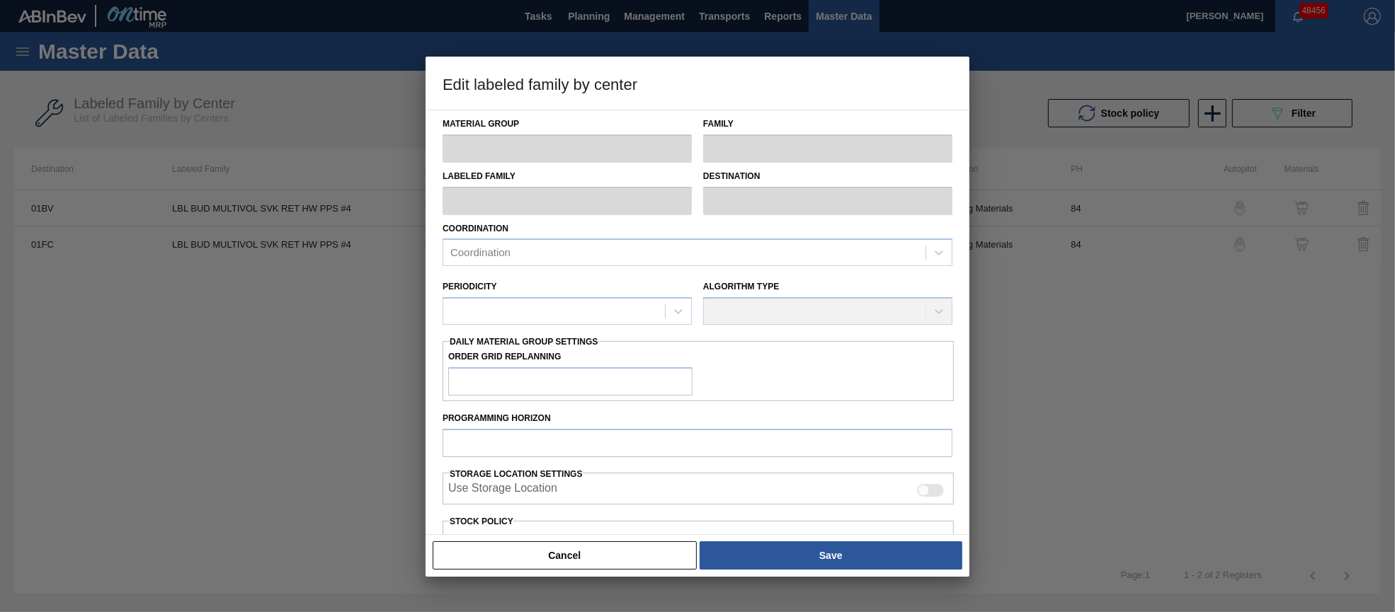
type input "1,034"
type input "12,435"
type input "50"
type input "6,735"
checkbox input "true"
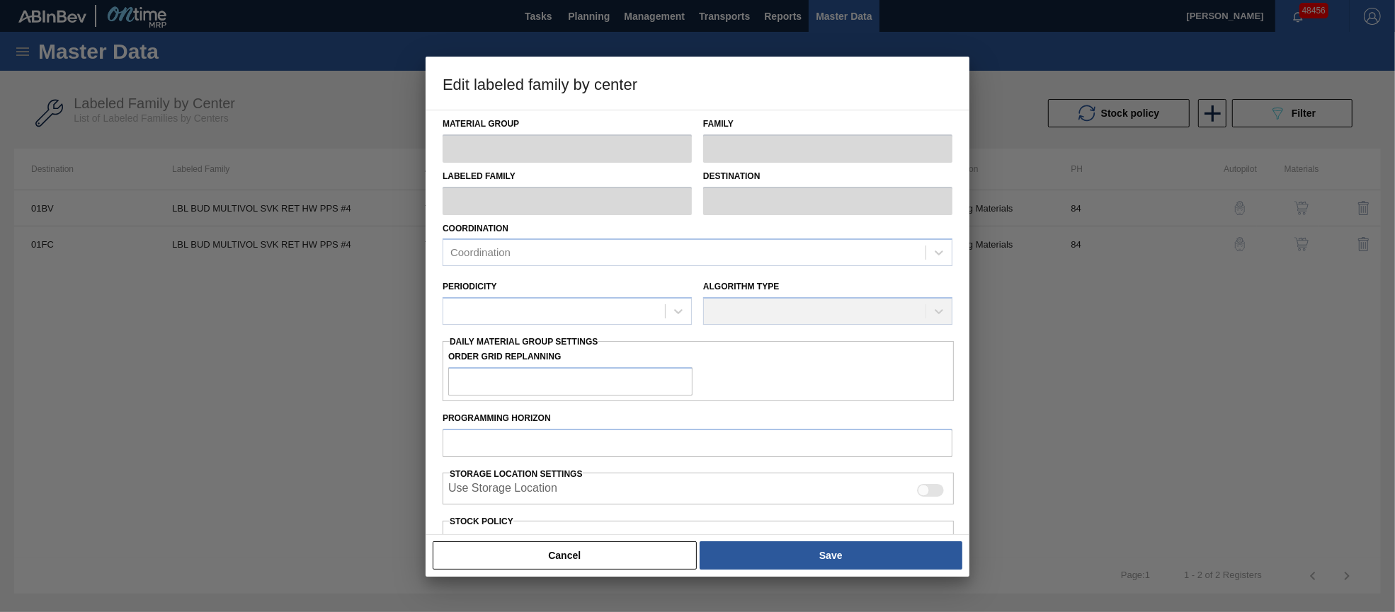
checkbox input "true"
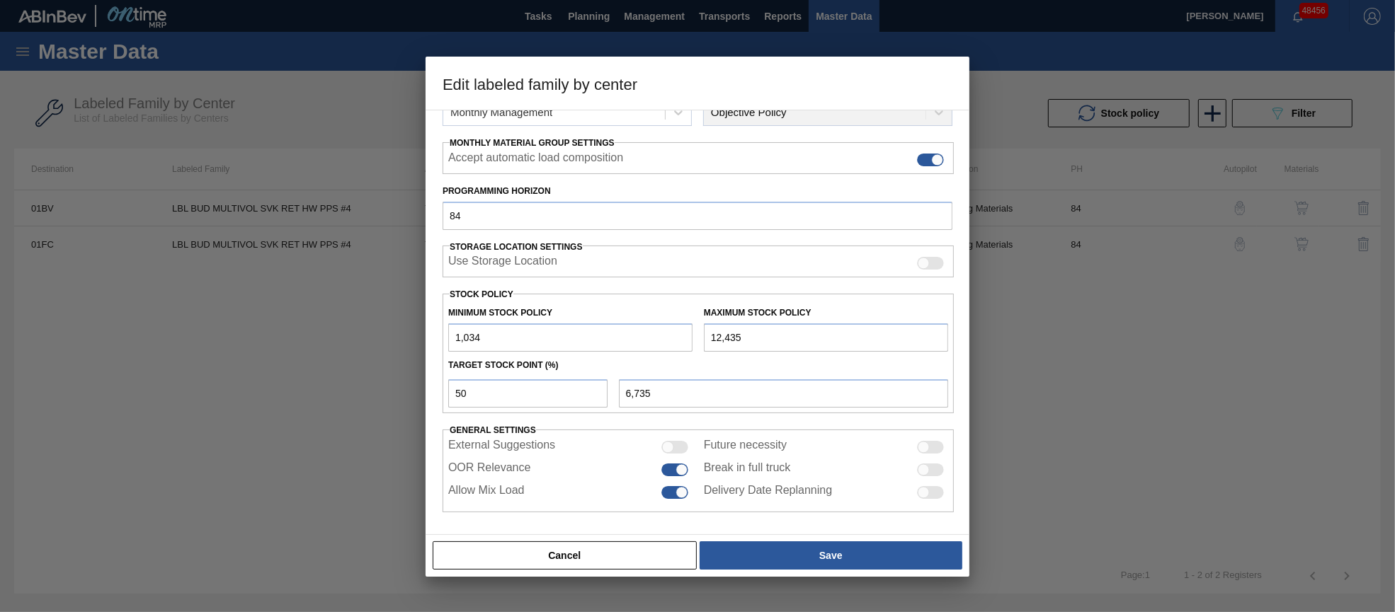
click at [729, 331] on input "12,435" at bounding box center [826, 338] width 244 height 28
type input "1,235"
type input "1,135"
type input "12,359"
type input "6,697"
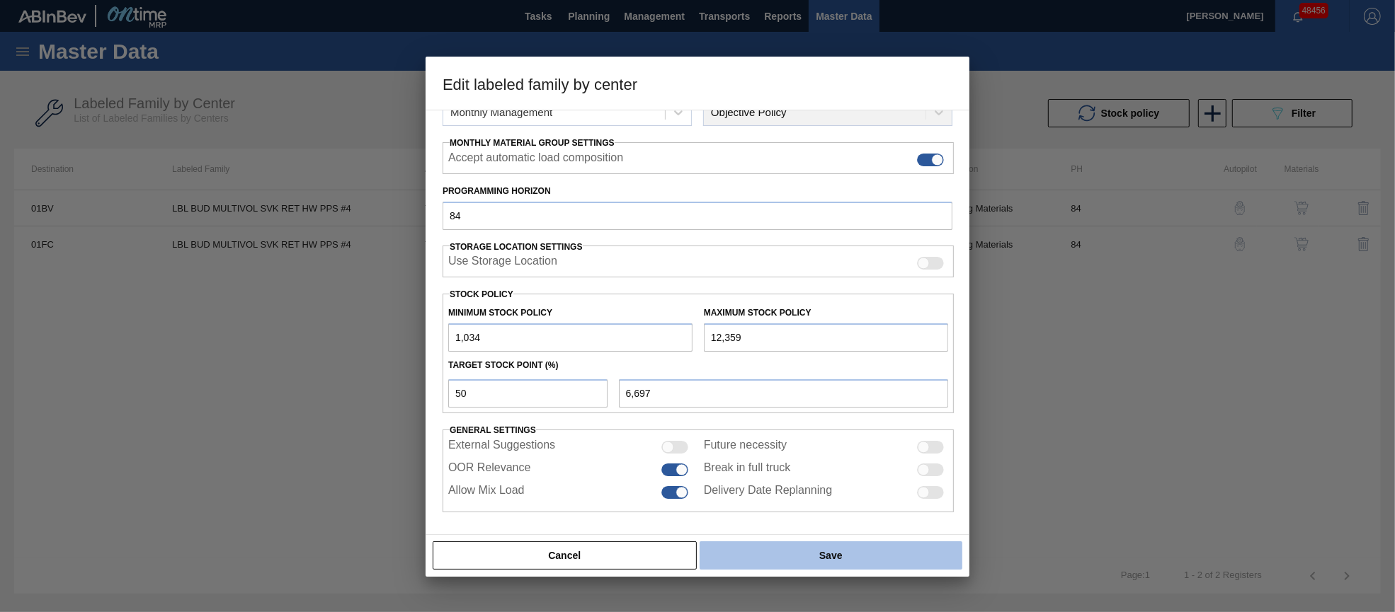
type input "12,359"
click at [879, 551] on button "Save" at bounding box center [831, 556] width 263 height 28
